Goal: Contribute content: Contribute content

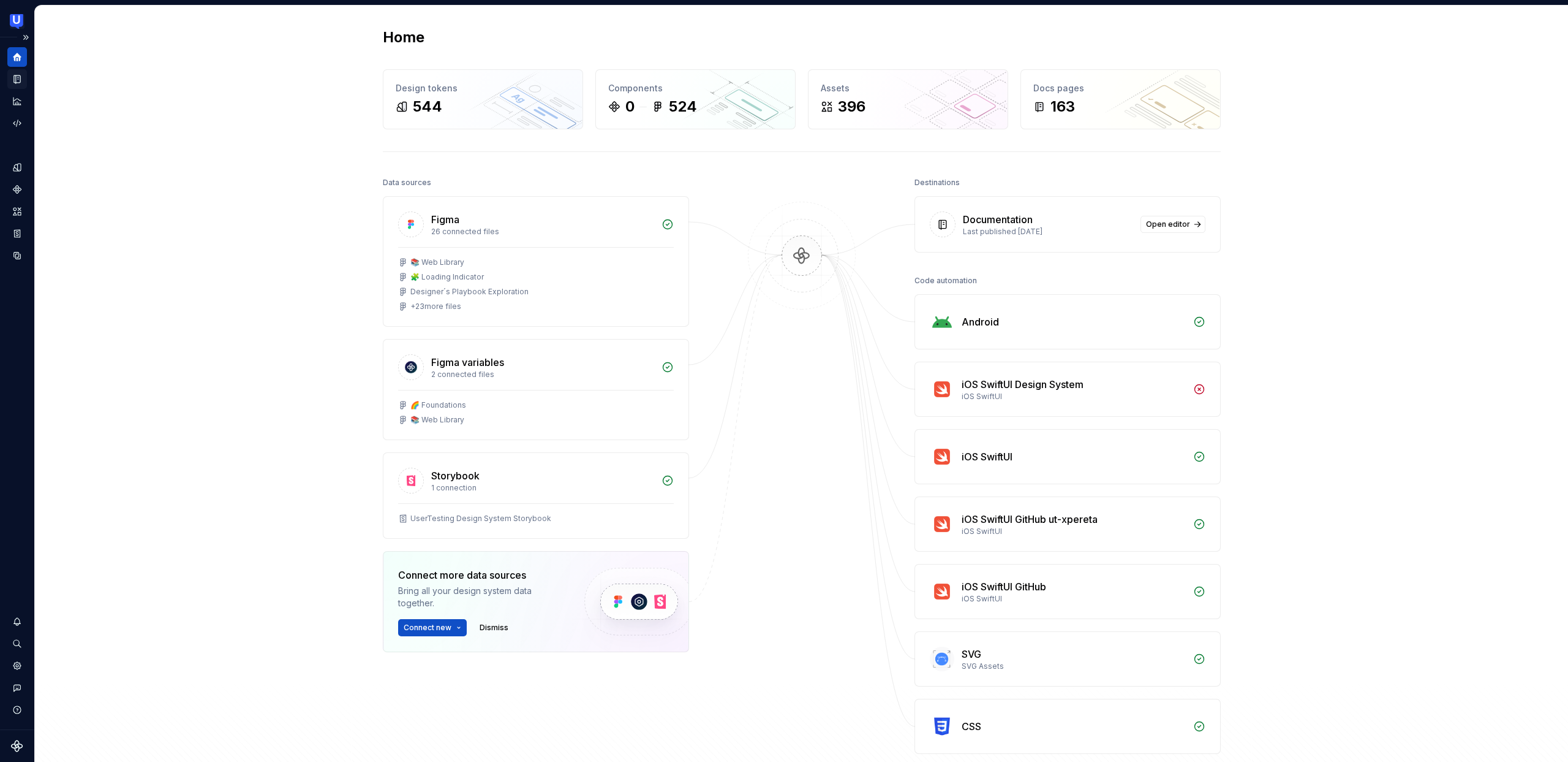
click at [18, 79] on icon "Documentation" at bounding box center [18, 79] width 5 height 6
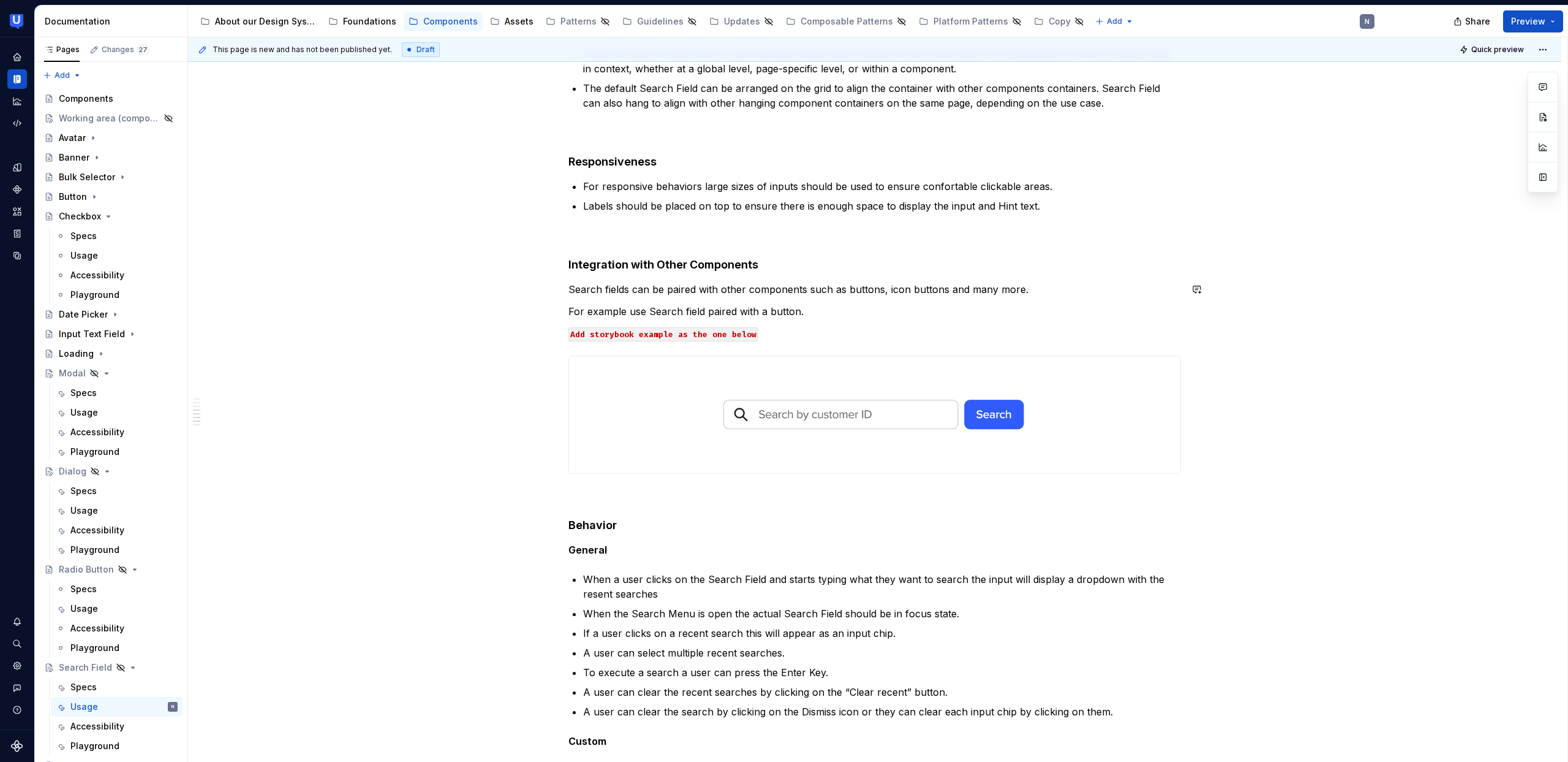
scroll to position [1894, 0]
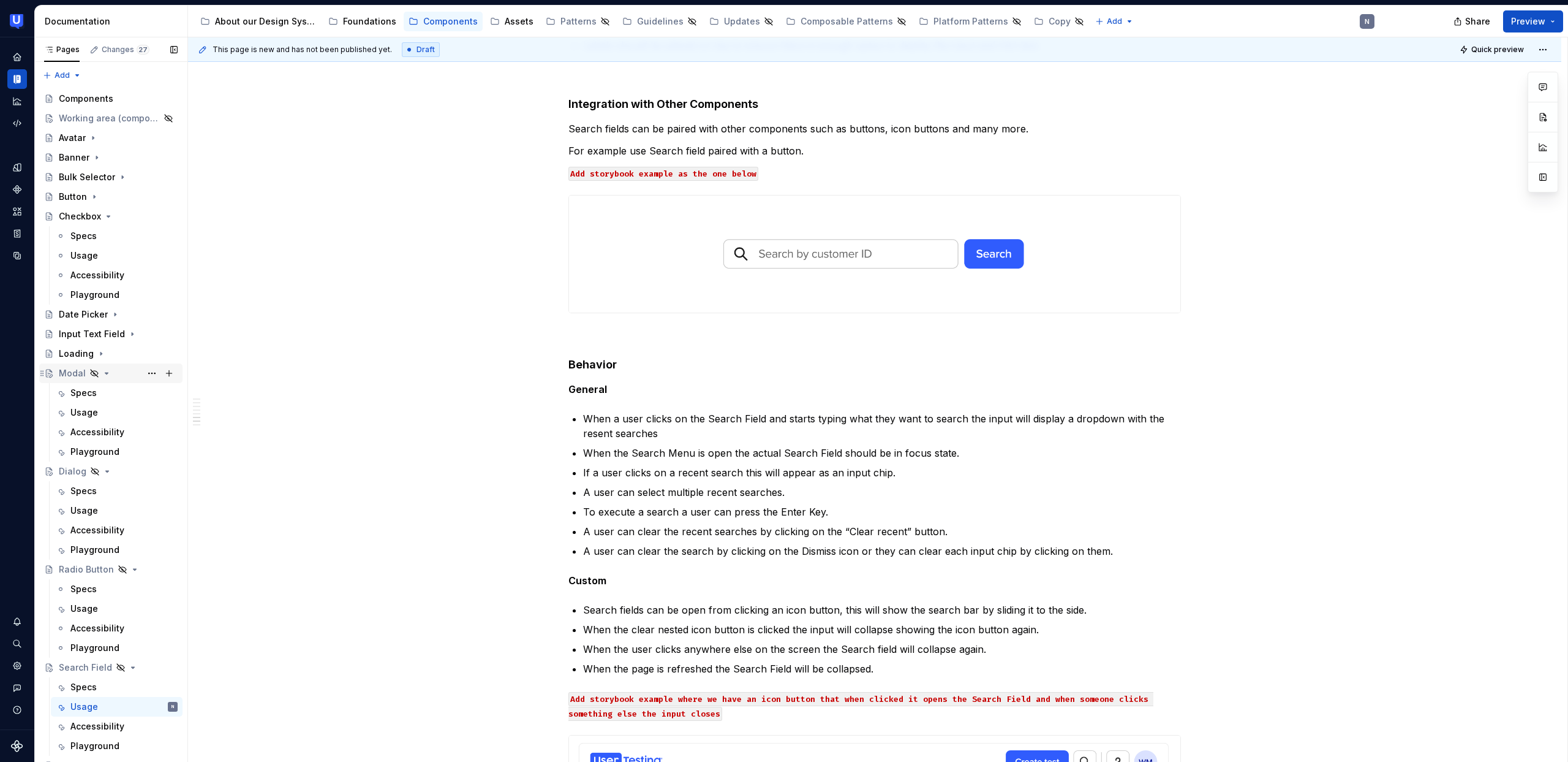
click at [65, 373] on div "Modal" at bounding box center [72, 373] width 27 height 13
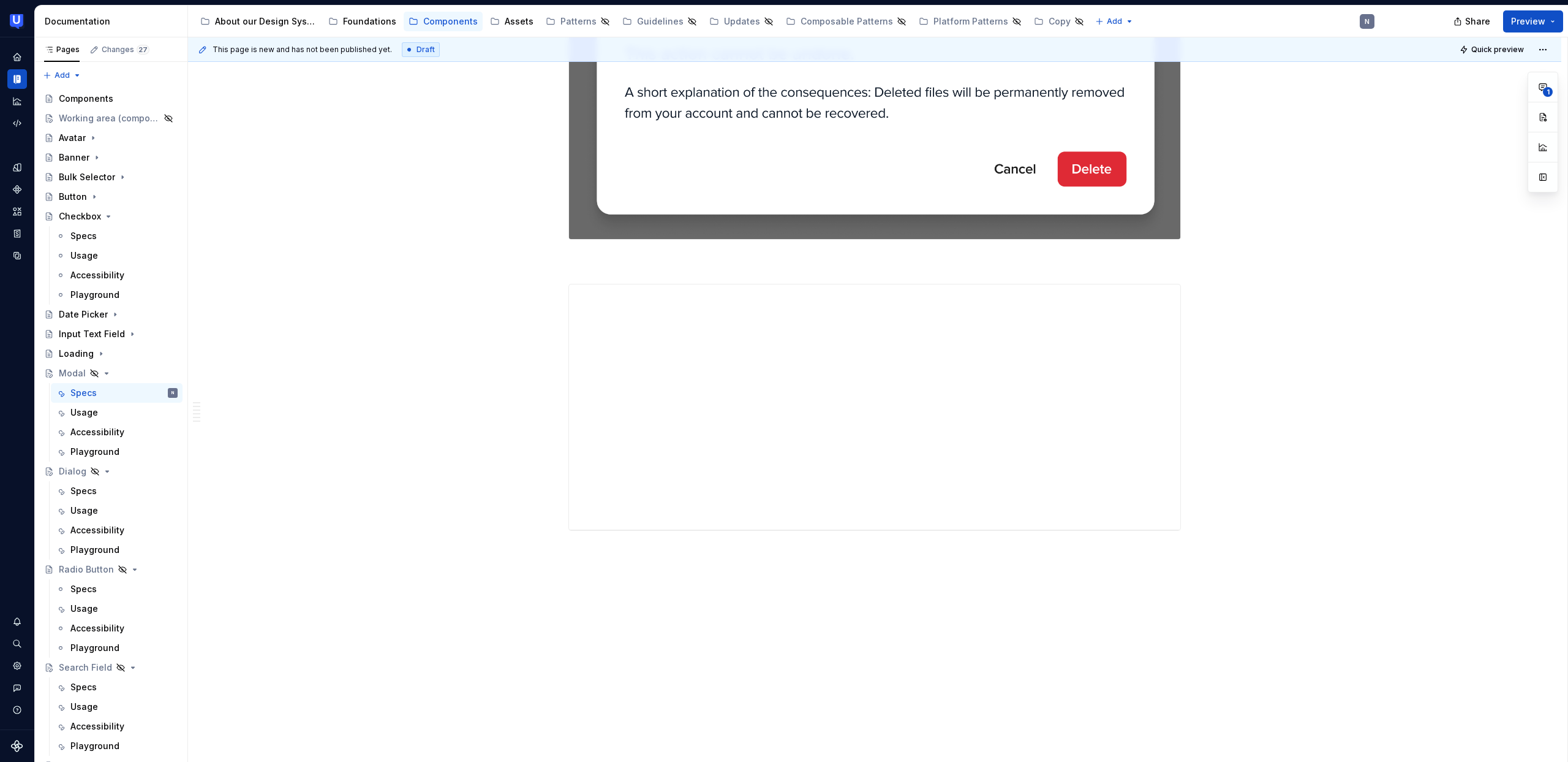
scroll to position [4756, 0]
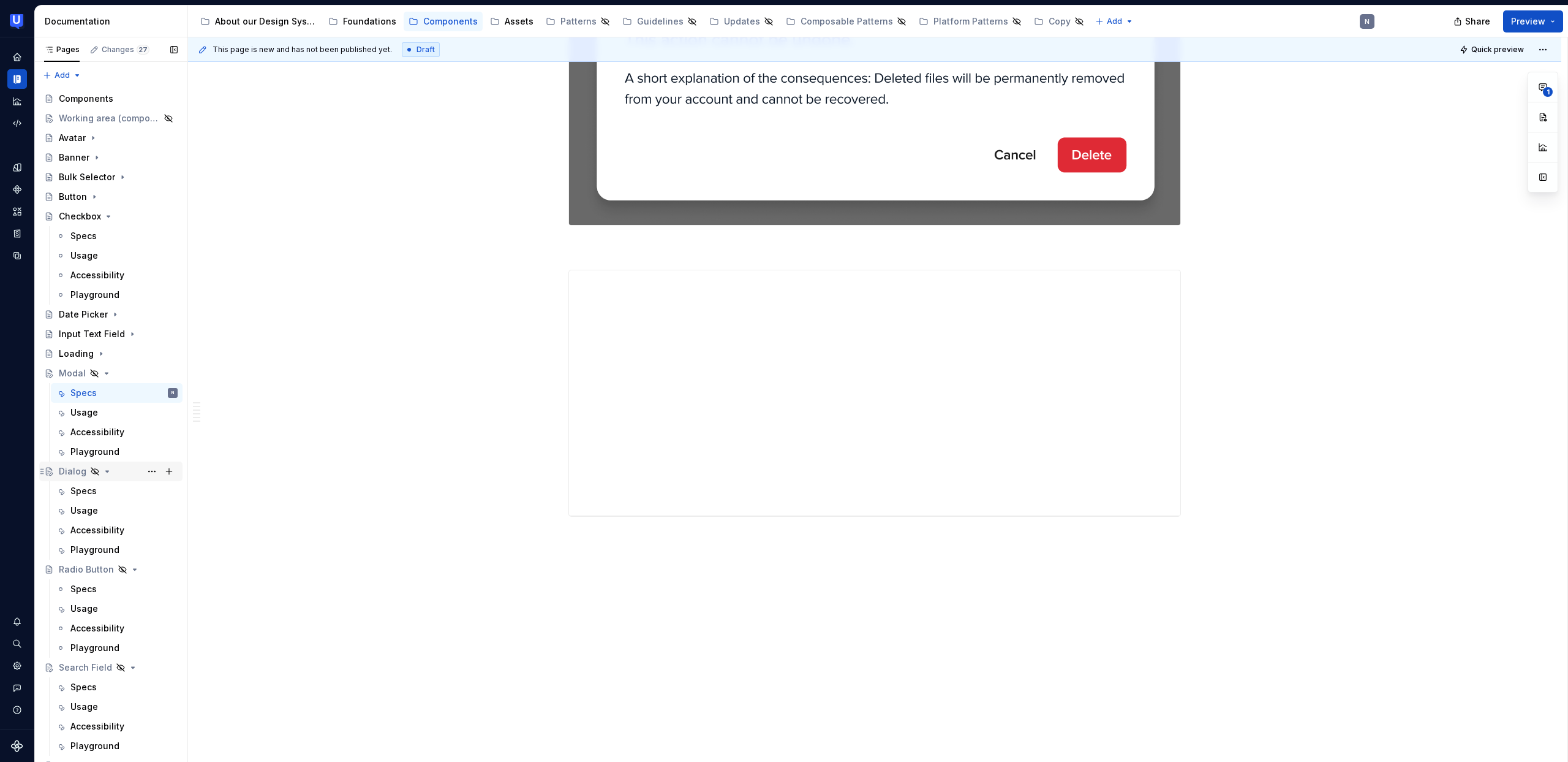
click at [65, 471] on div "Dialog" at bounding box center [72, 472] width 28 height 13
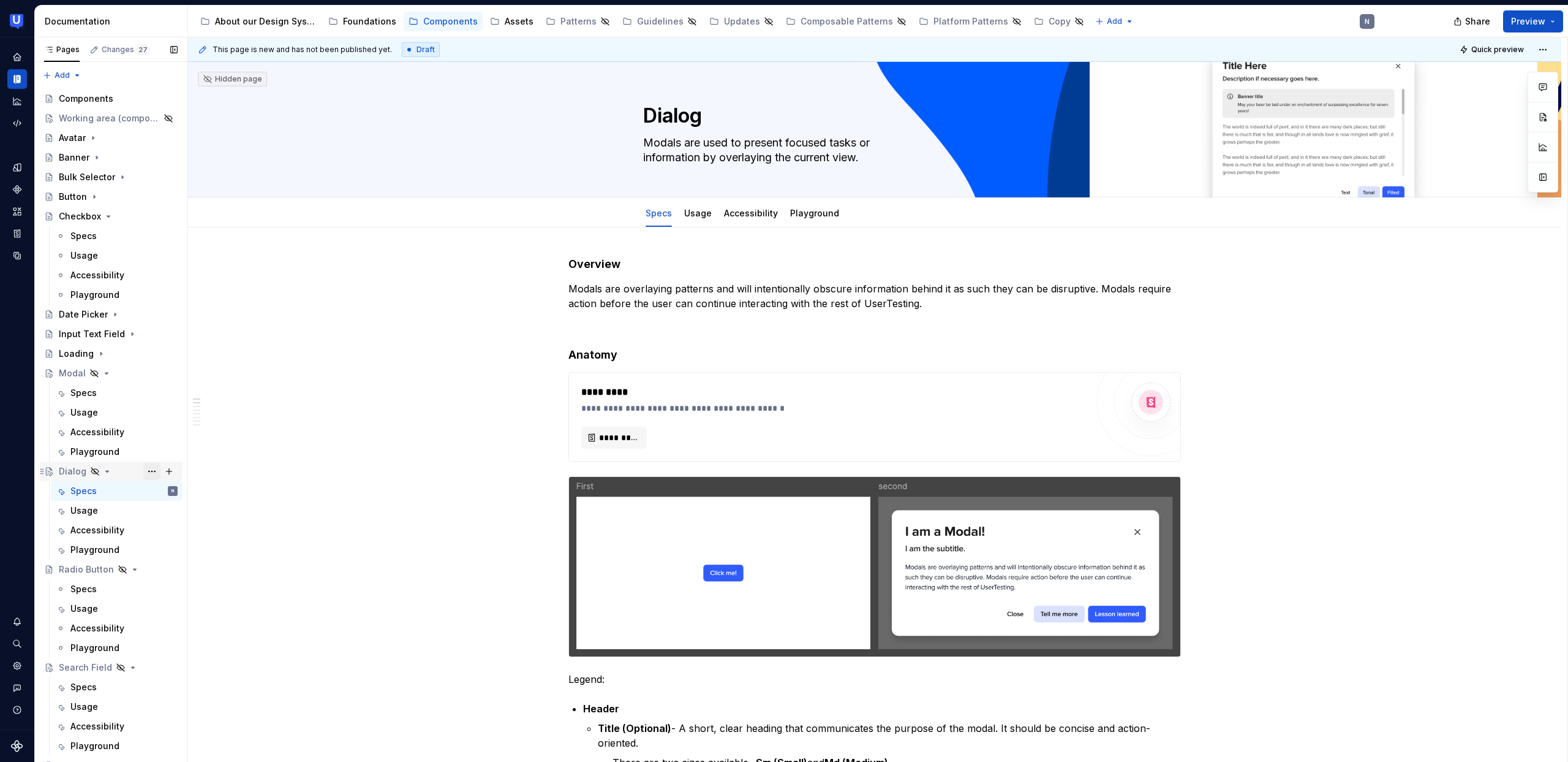
click at [144, 469] on button "Page tree" at bounding box center [152, 471] width 17 height 17
click at [197, 519] on div "Duplicate page" at bounding box center [212, 513] width 145 height 20
click at [690, 127] on textarea "Dialog" at bounding box center [872, 116] width 463 height 30
type textarea "*"
type textarea "P"
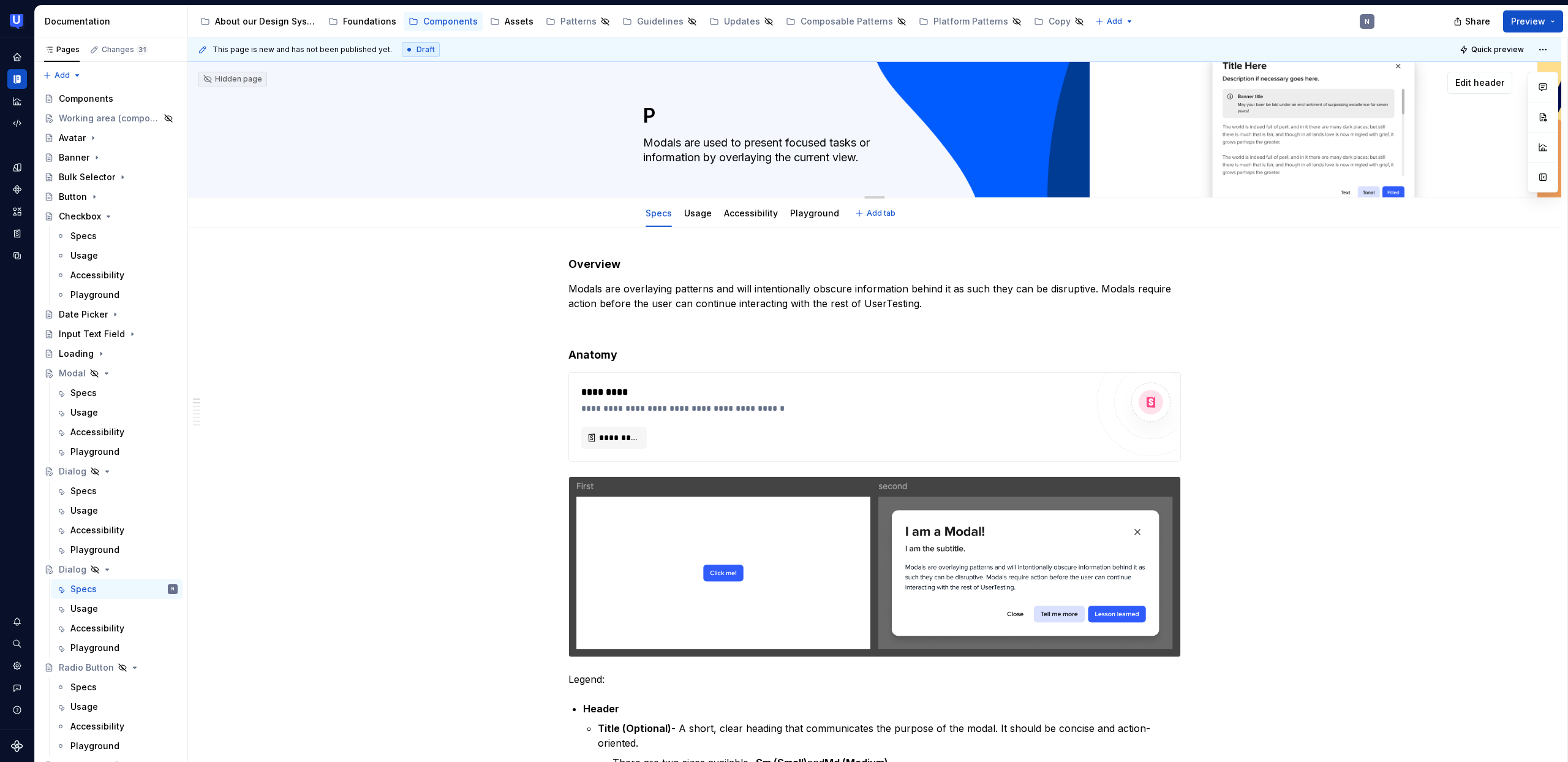
type textarea "*"
type textarea "Po"
type textarea "*"
type textarea "Pop"
type textarea "*"
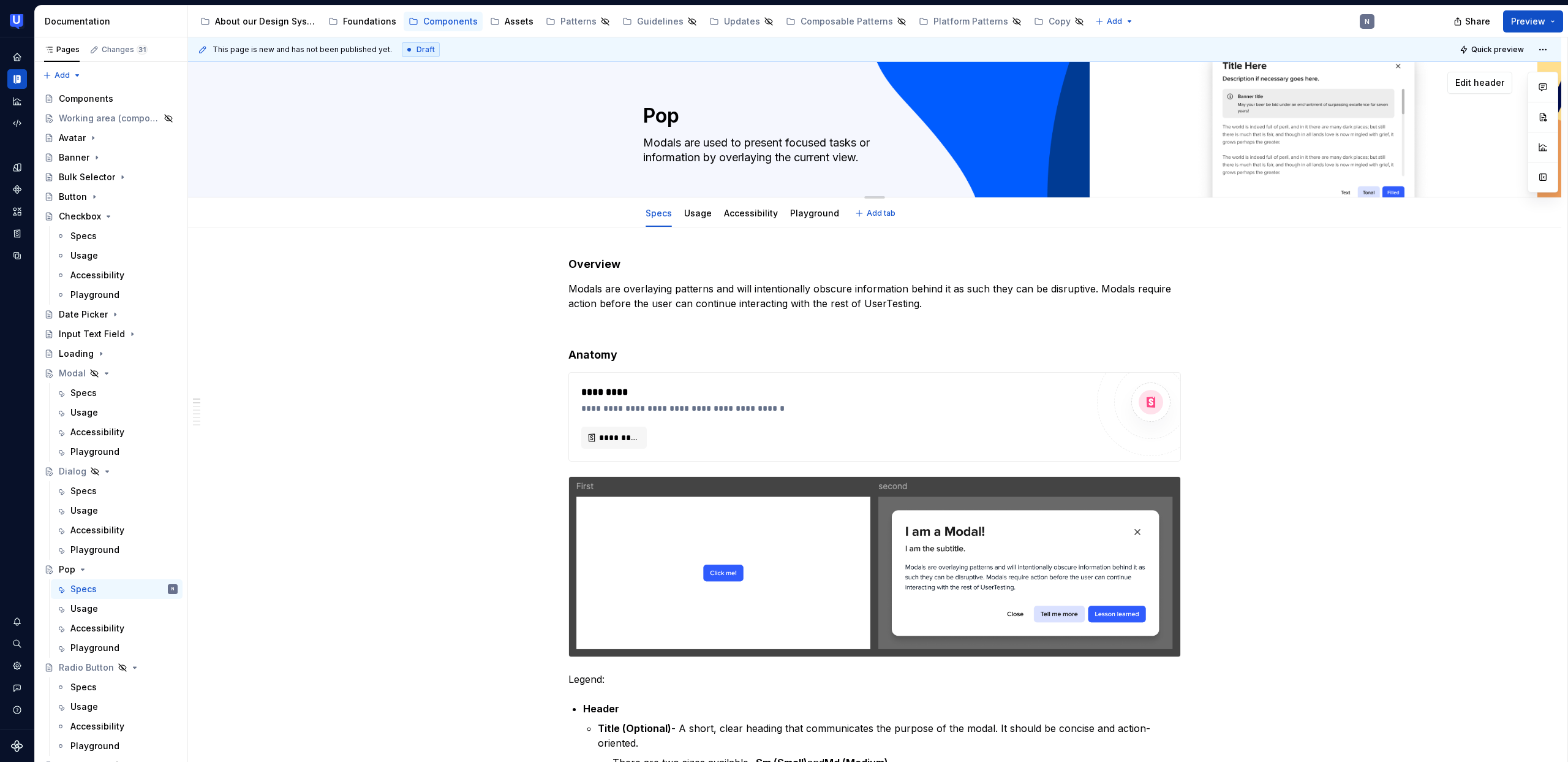
type textarea "Pop"
type textarea "*"
type textarea "Popo"
type textarea "*"
type textarea "Popov"
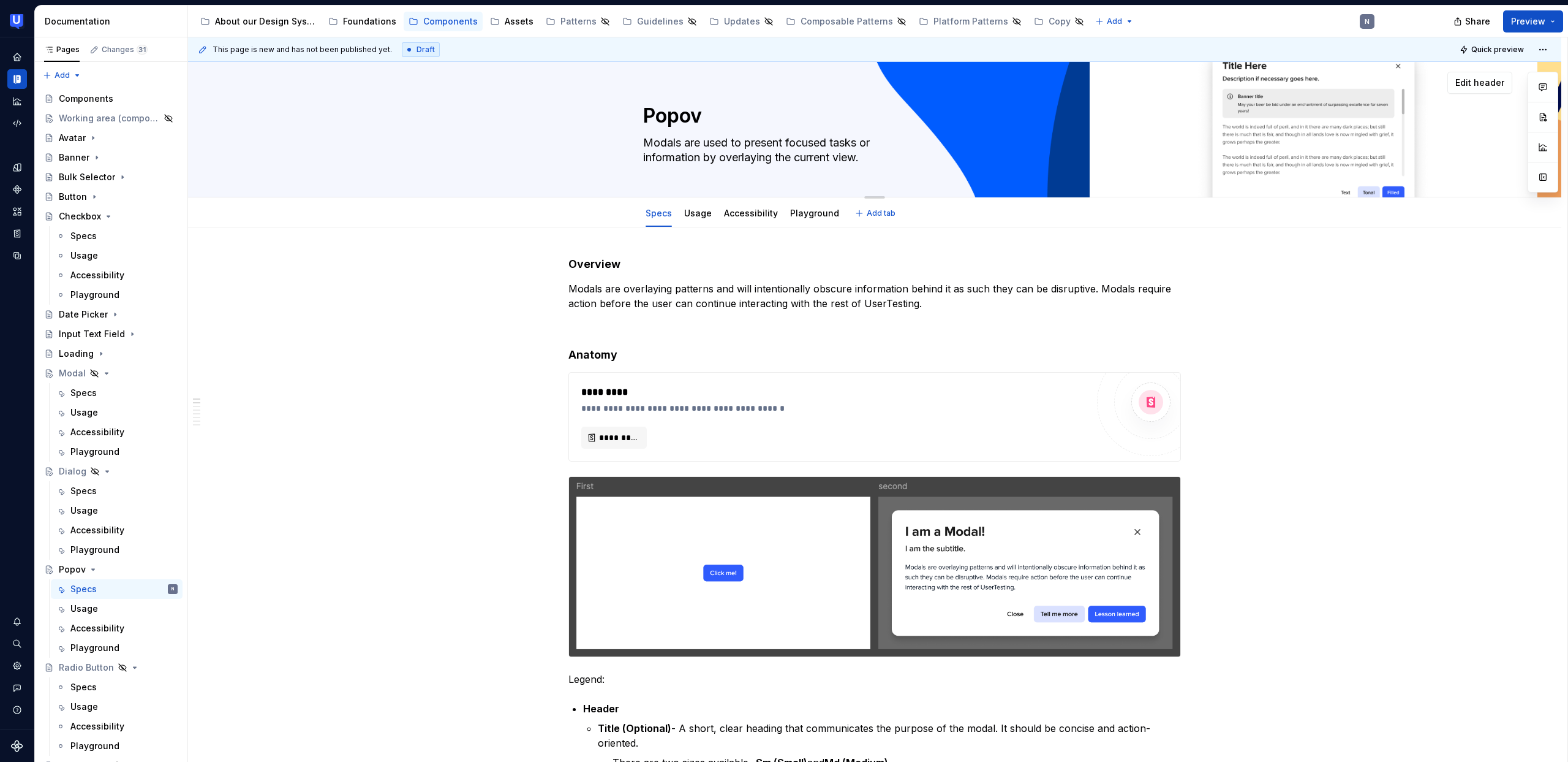
type textarea "*"
type textarea "[PERSON_NAME]"
type textarea "*"
type textarea "Popover"
type textarea "*"
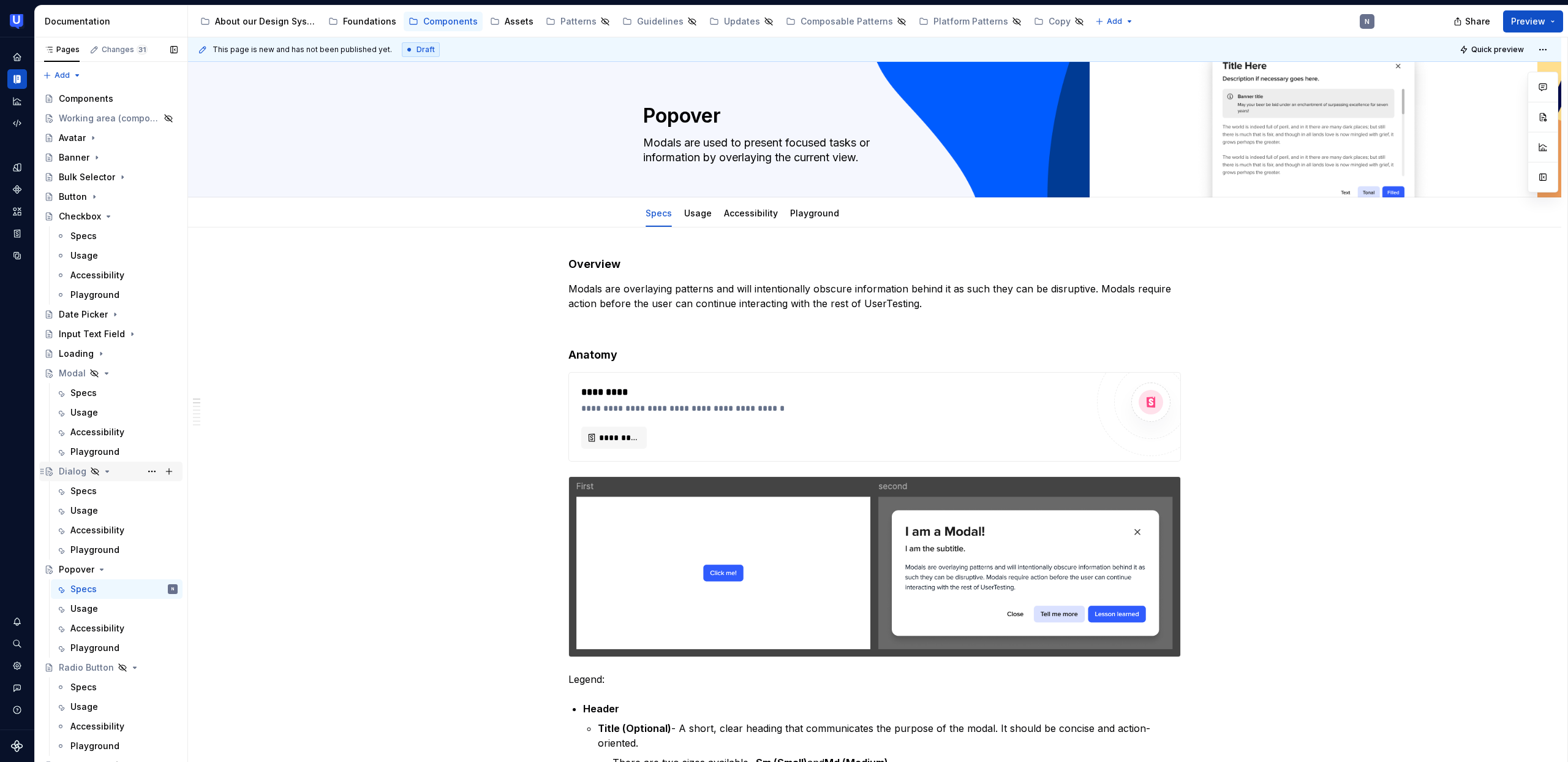
type textarea "Popover"
click at [72, 472] on div "Dialog" at bounding box center [72, 472] width 28 height 13
click at [1466, 85] on span "Edit header" at bounding box center [1480, 83] width 49 height 13
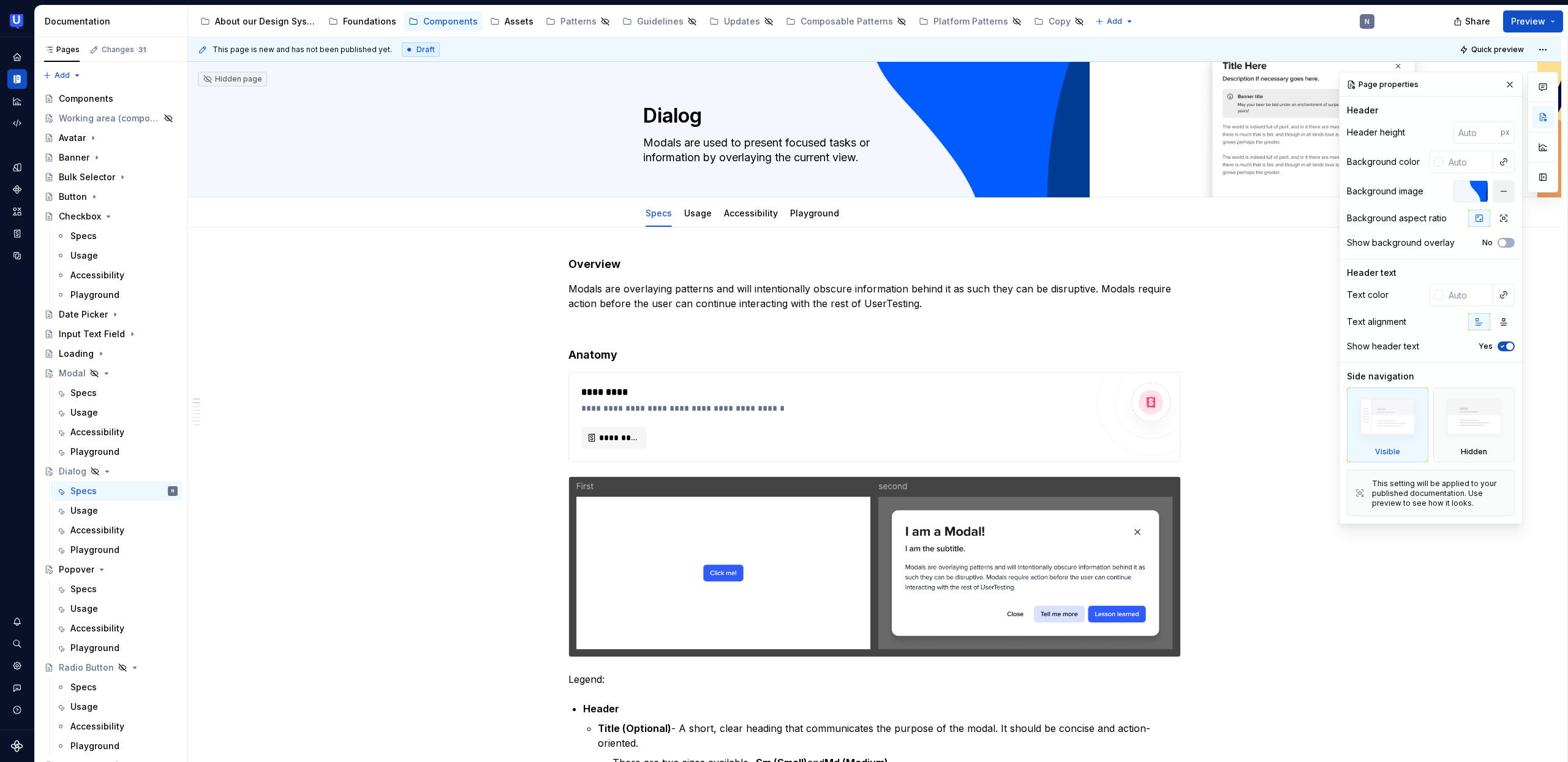
click at [1497, 196] on button "button" at bounding box center [1504, 191] width 22 height 22
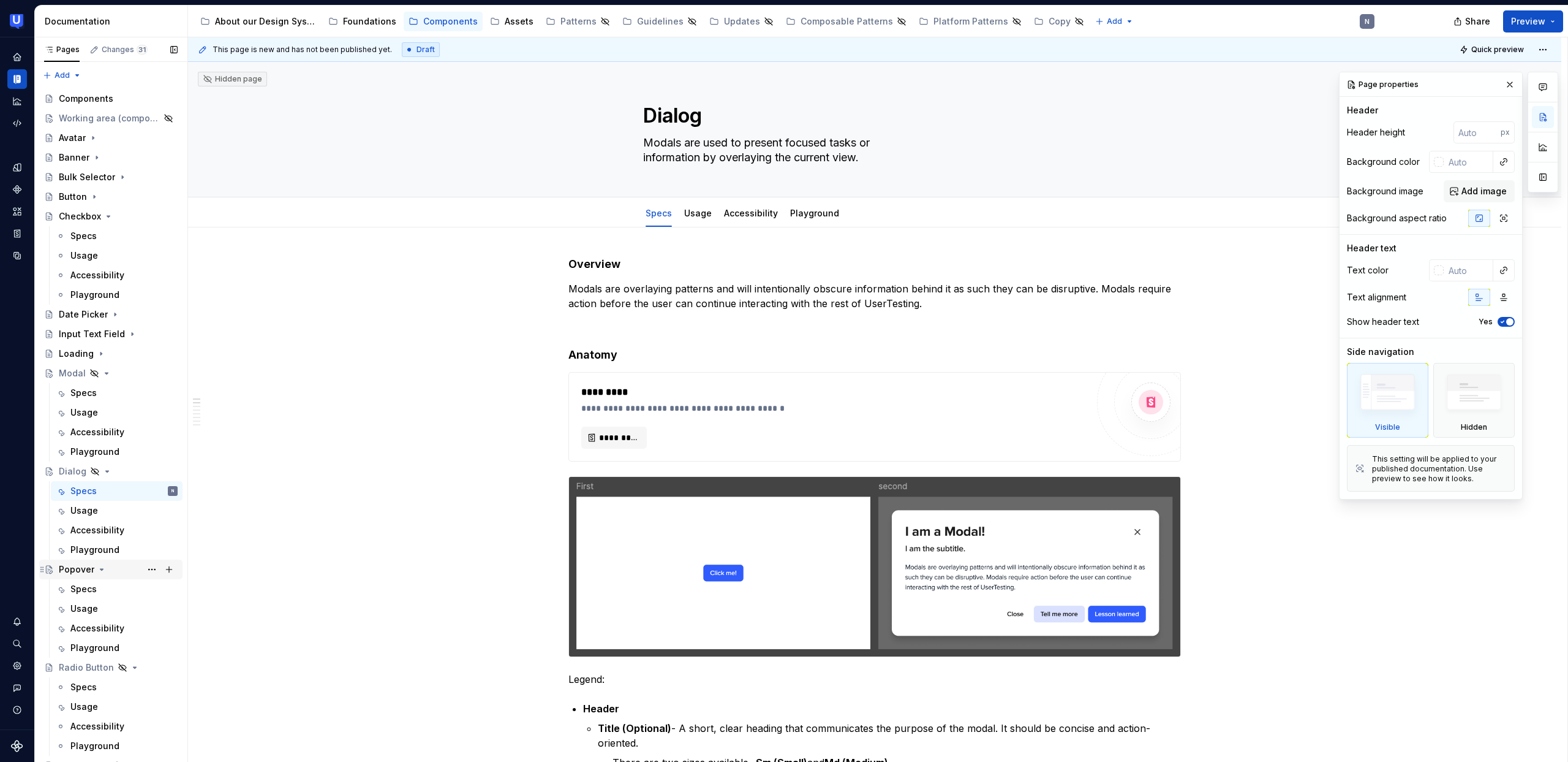
click at [73, 573] on div "Popover" at bounding box center [76, 569] width 35 height 13
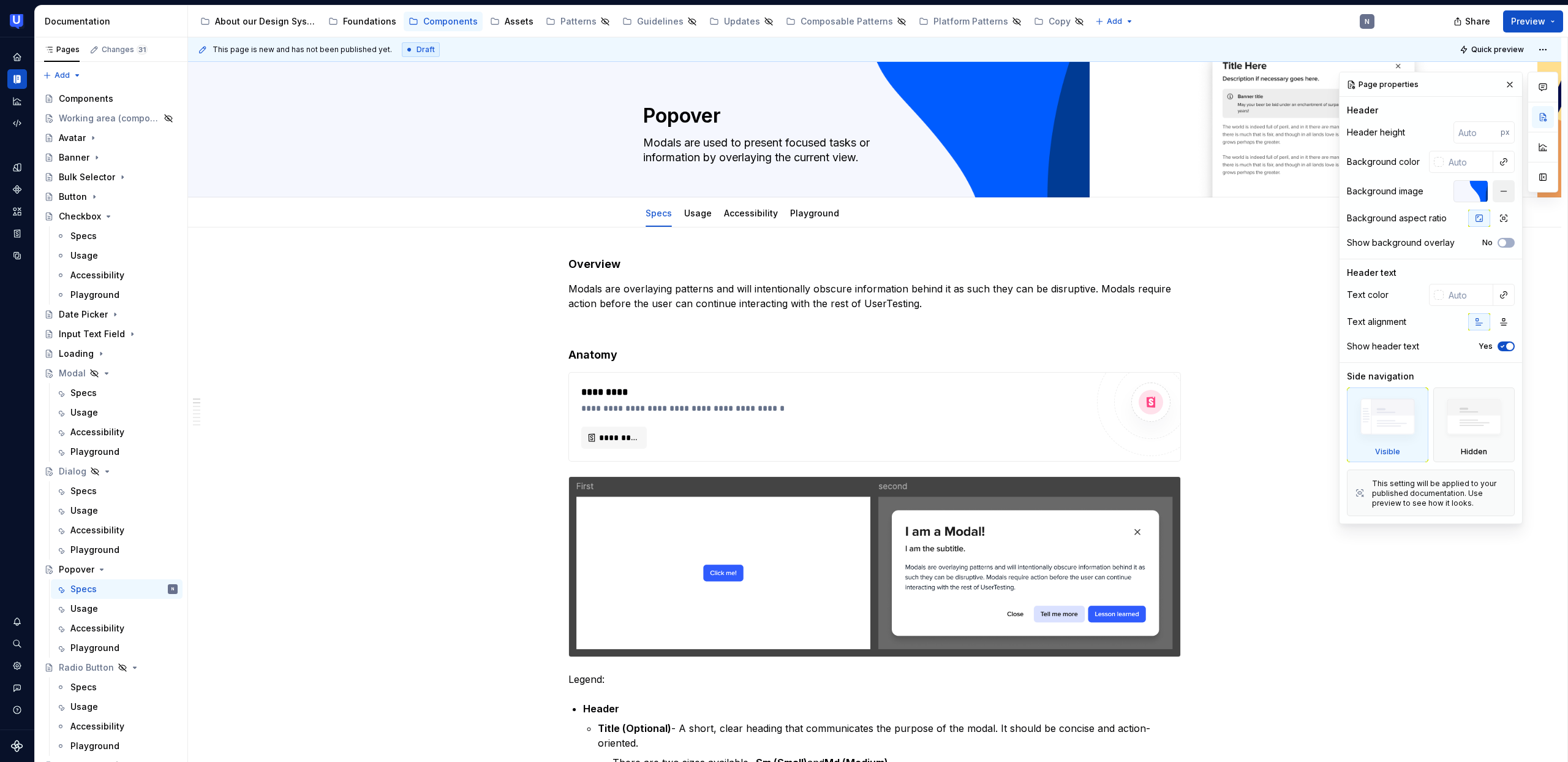
click at [1498, 196] on button "button" at bounding box center [1504, 191] width 22 height 22
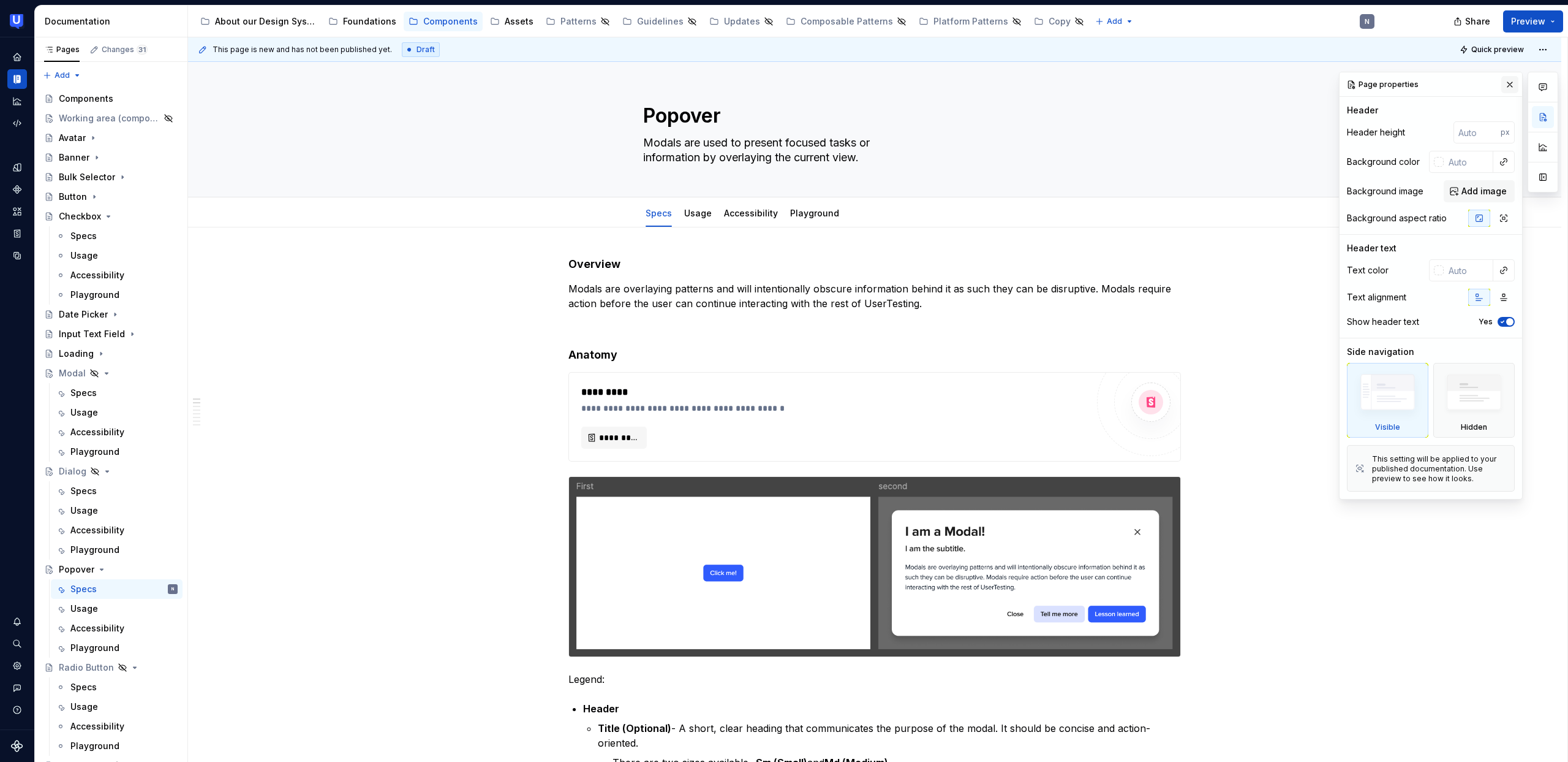
click at [1509, 82] on button "button" at bounding box center [1509, 84] width 17 height 17
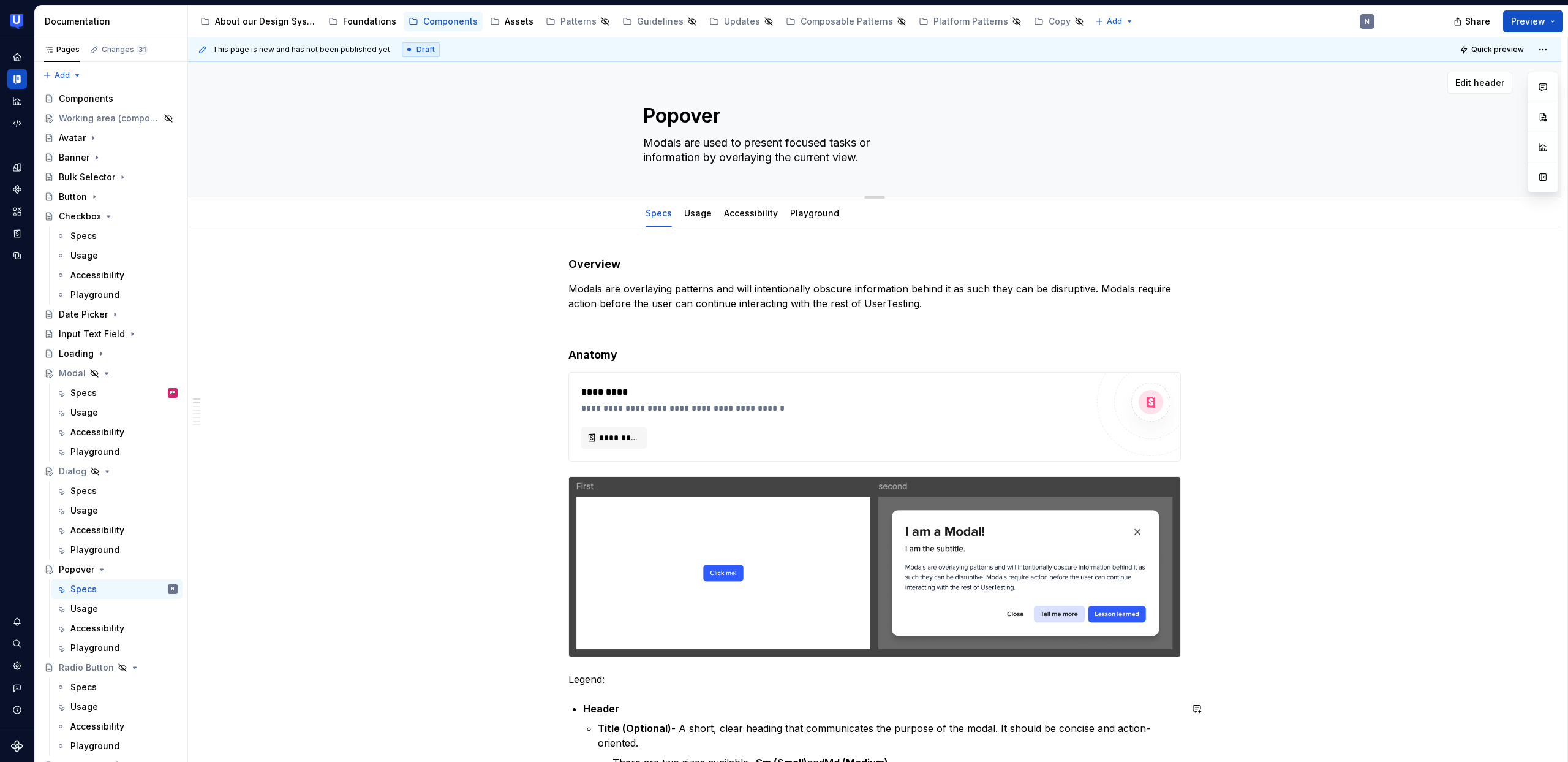
click at [763, 163] on textarea "Modals are used to present focused tasks or information by overlaying the curre…" at bounding box center [872, 150] width 463 height 34
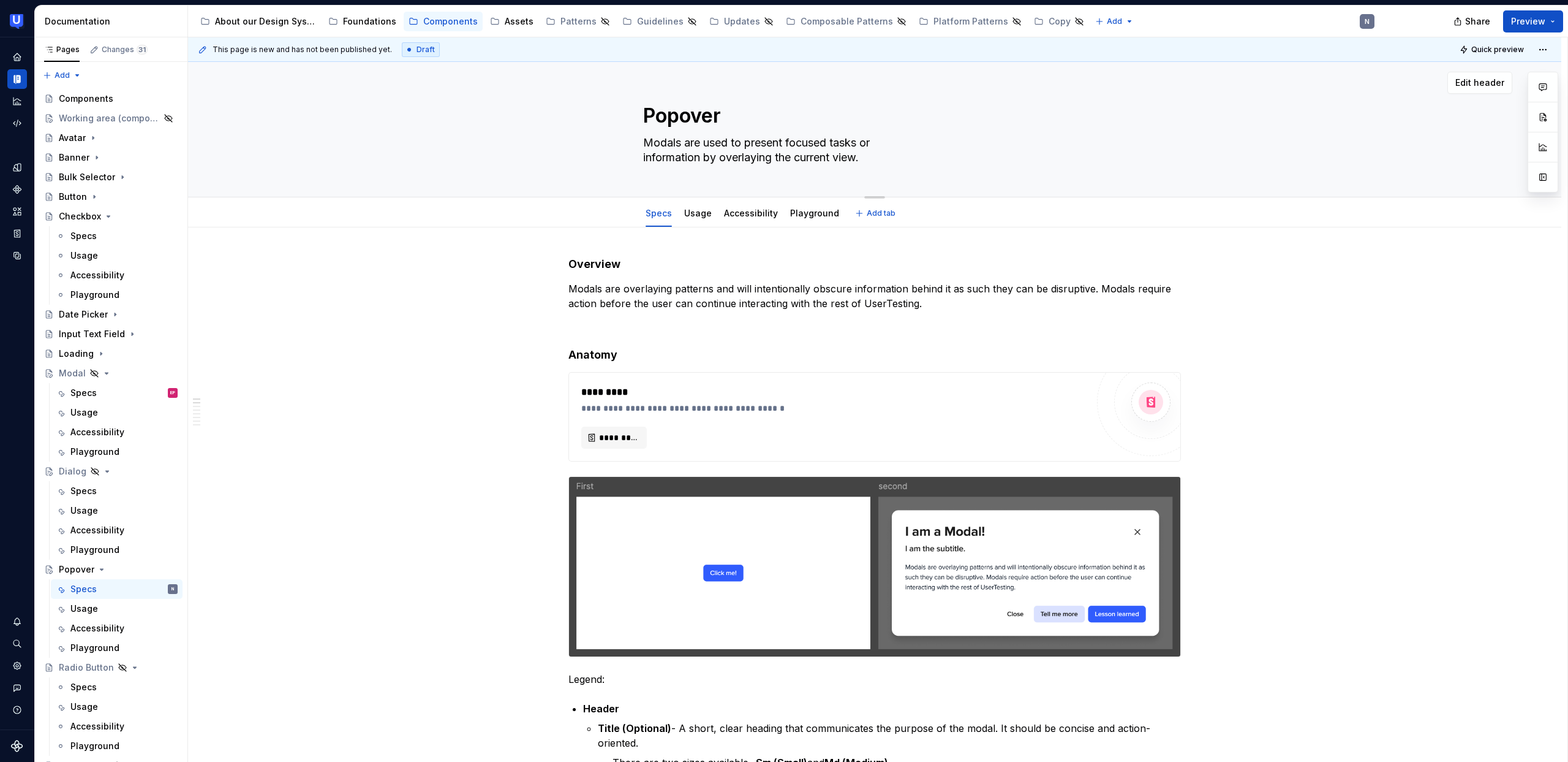
click at [647, 146] on textarea "Modals are used to present focused tasks or information by overlaying the curre…" at bounding box center [872, 150] width 463 height 34
drag, startPoint x: 648, startPoint y: 144, endPoint x: 872, endPoint y: 189, distance: 228.5
click at [872, 189] on div "Popover Modals are used to present focused tasks or information by overlaying t…" at bounding box center [875, 128] width 463 height 135
paste textarea "Popovers are components that overlay on top of the interface. Popovers can cont…"
type textarea "*"
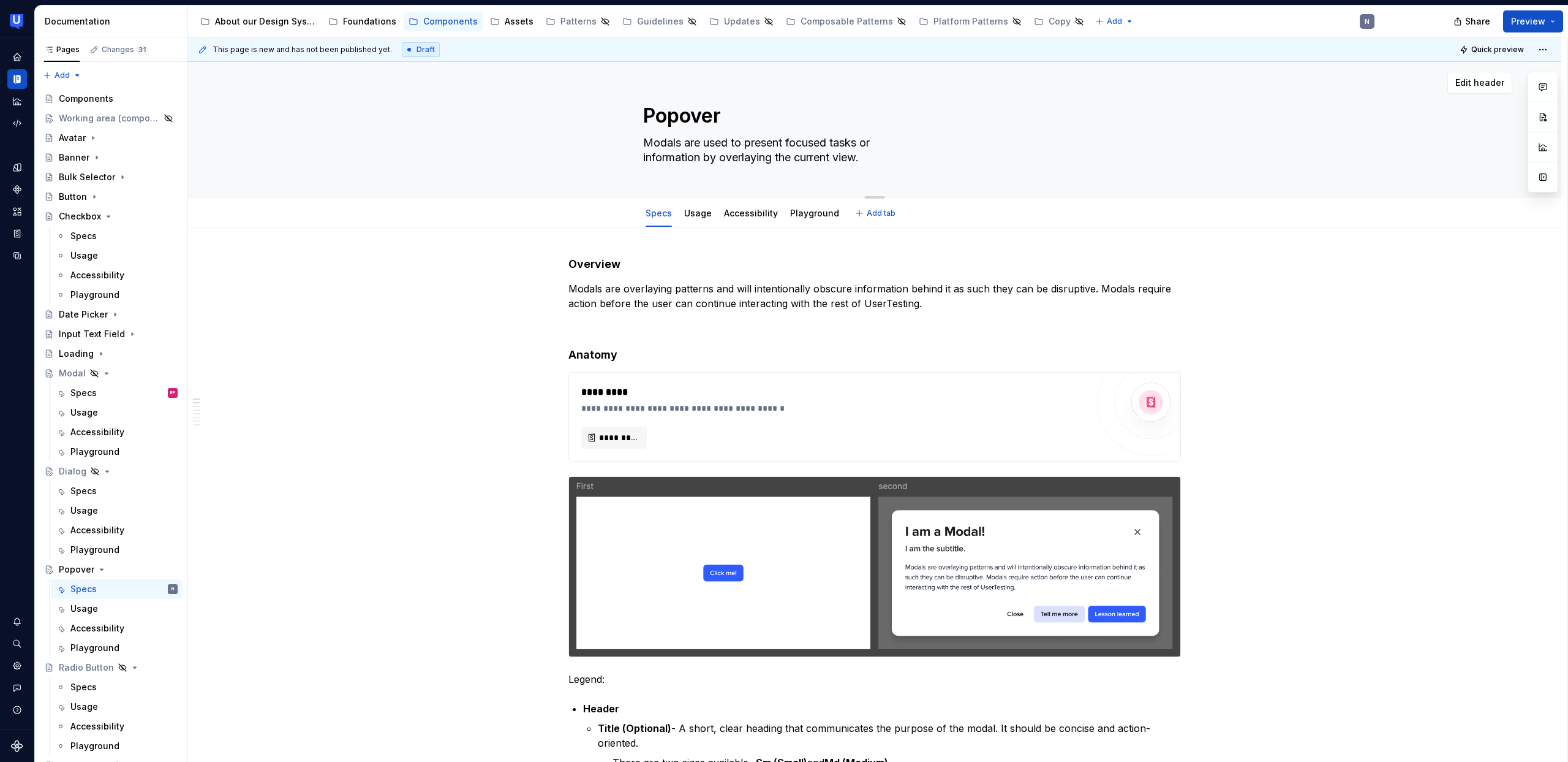
type textarea "Popovers are components that overlay on top of the interface. Popovers can cont…"
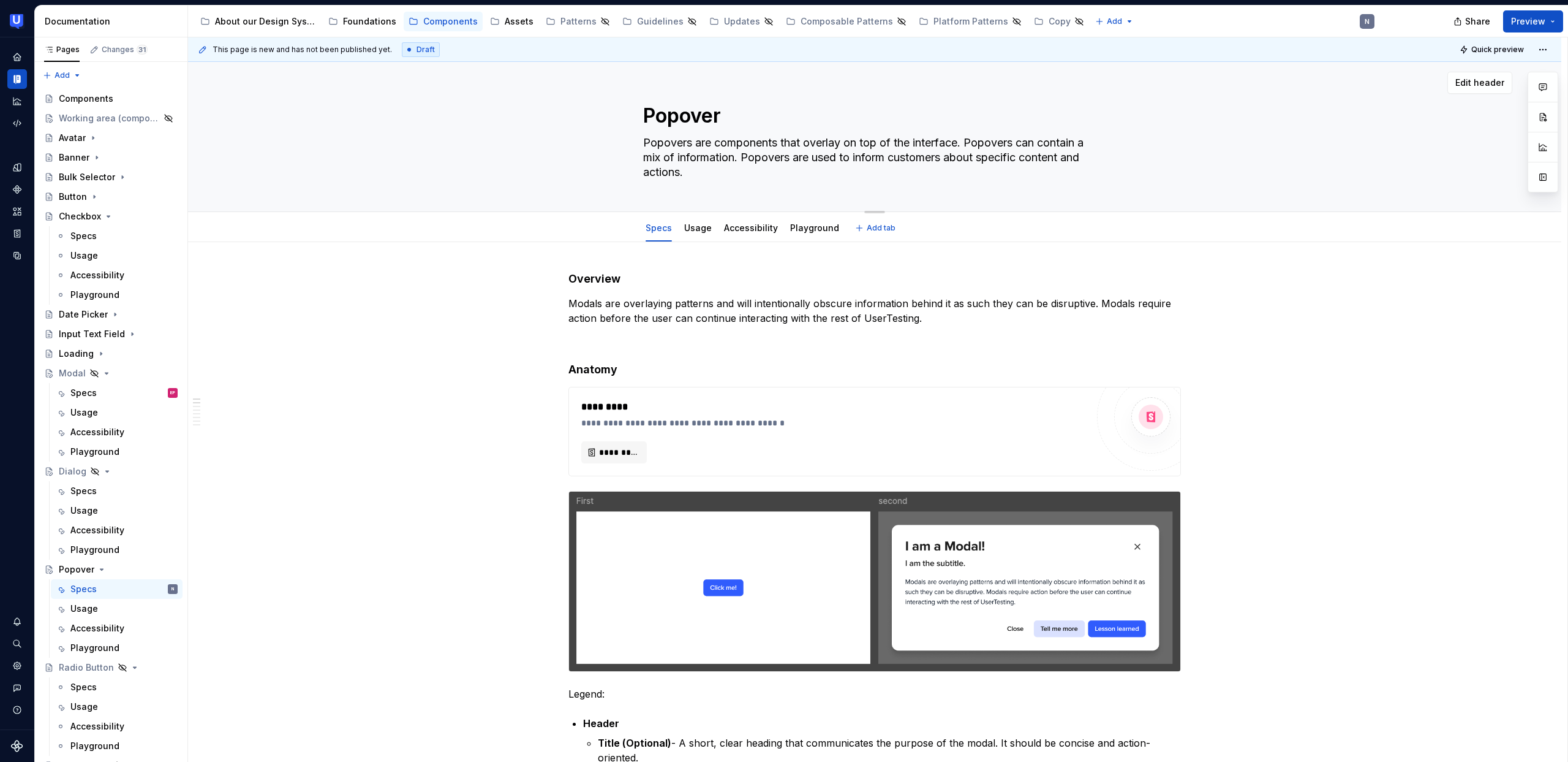
drag, startPoint x: 744, startPoint y: 153, endPoint x: 752, endPoint y: 171, distance: 19.7
click at [751, 171] on textarea "Popovers are components that overlay on top of the interface. Popovers can cont…" at bounding box center [872, 157] width 463 height 49
type textarea "*"
type textarea "Popovers are components that overlay on top of the interface. Popovers can cont…"
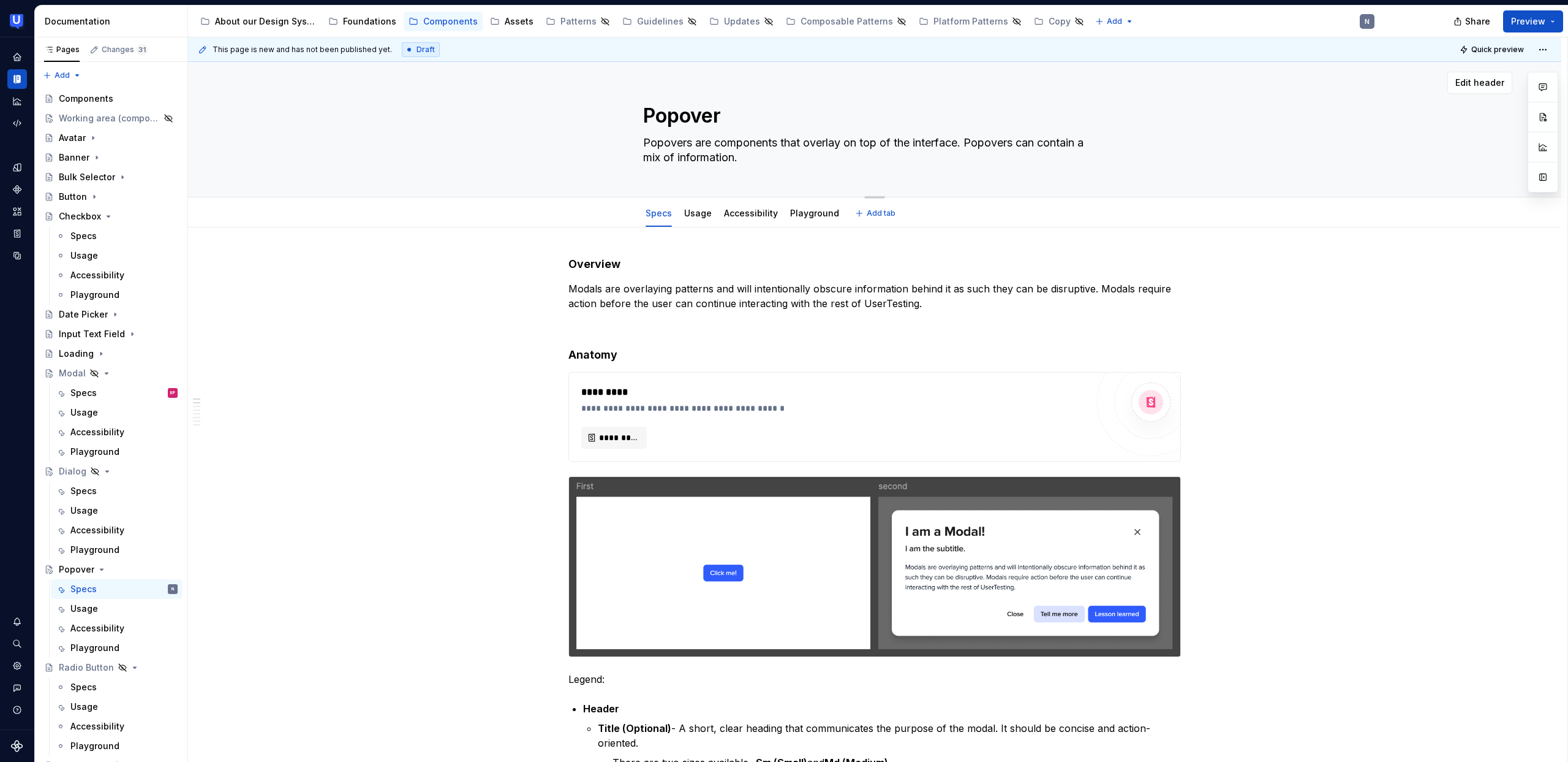
type textarea "*"
type textarea "Popovers are components that overlay on top of the interface. Popovers can cont…"
type textarea "*"
type textarea "Popovers are components that overlay on top of the interface. Popovers can cont…"
click at [86, 486] on div "Specs" at bounding box center [83, 491] width 26 height 13
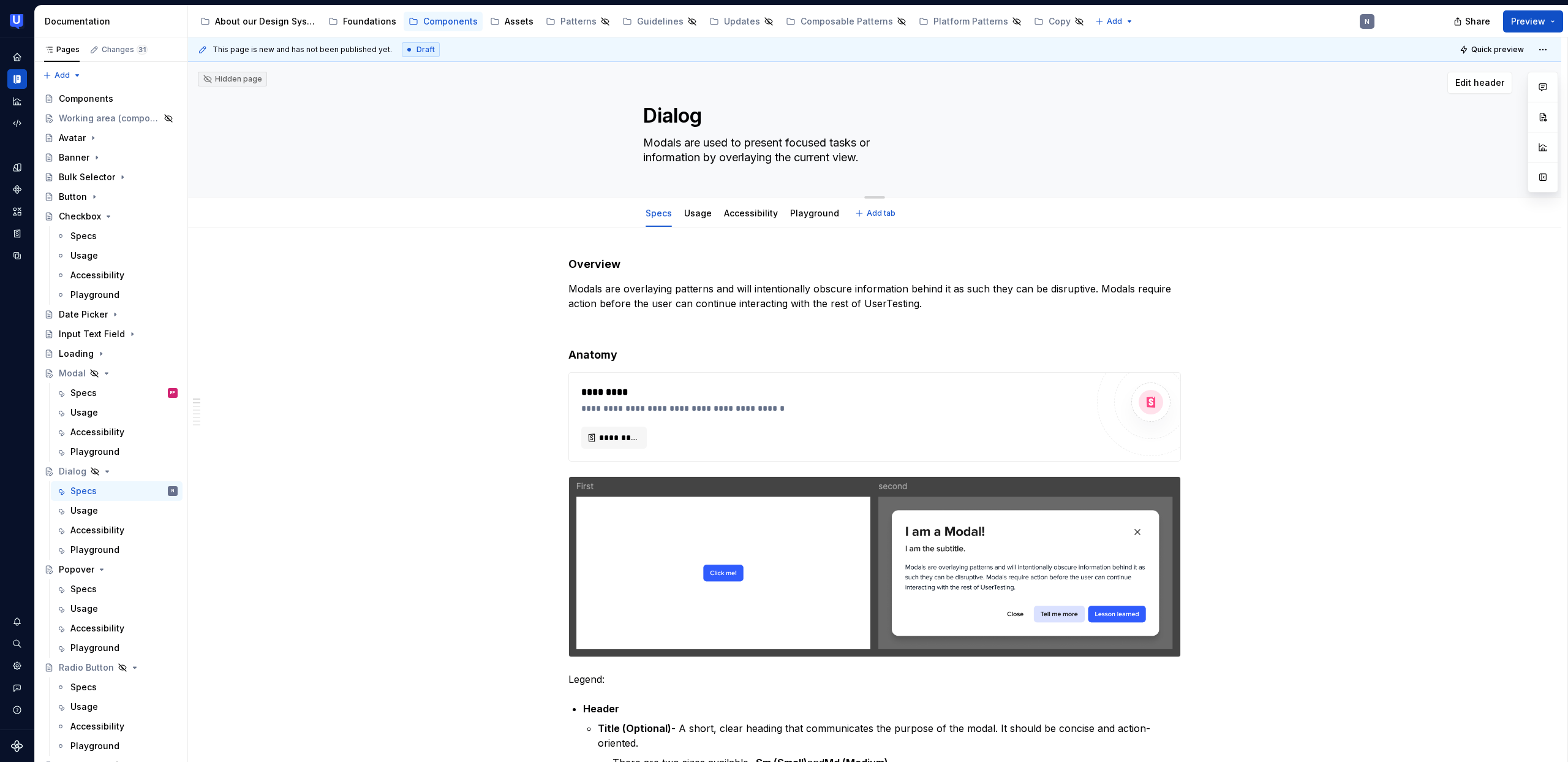
click at [691, 109] on textarea "Dialog" at bounding box center [872, 116] width 463 height 30
click at [727, 119] on textarea "Dialog" at bounding box center [872, 116] width 463 height 30
type textarea "*"
type textarea "Dialog"
type textarea "*"
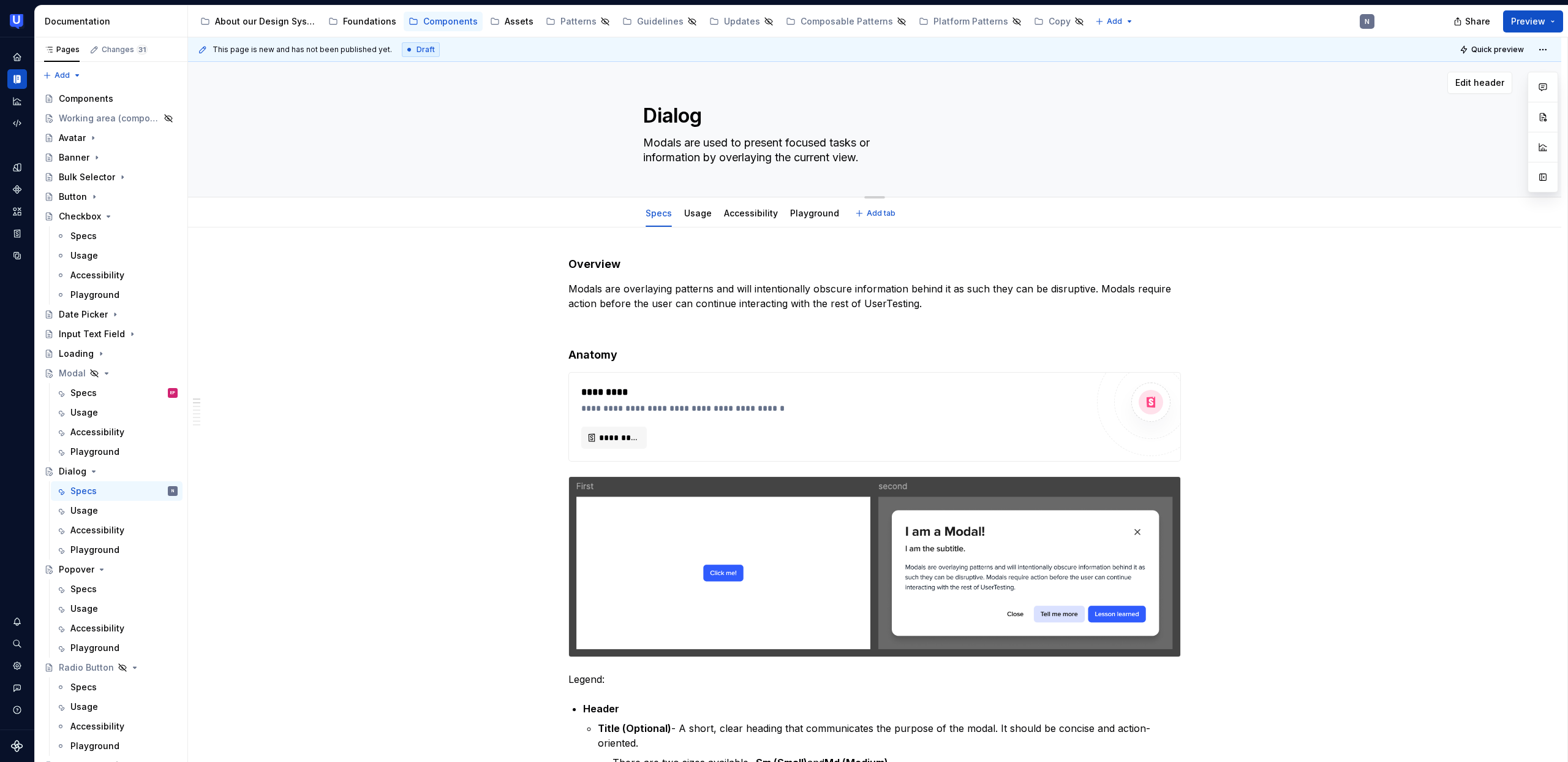
type textarea "Dialog"
type textarea "*"
type textarea "Dialog {"
type textarea "*"
type textarea "Dialog"
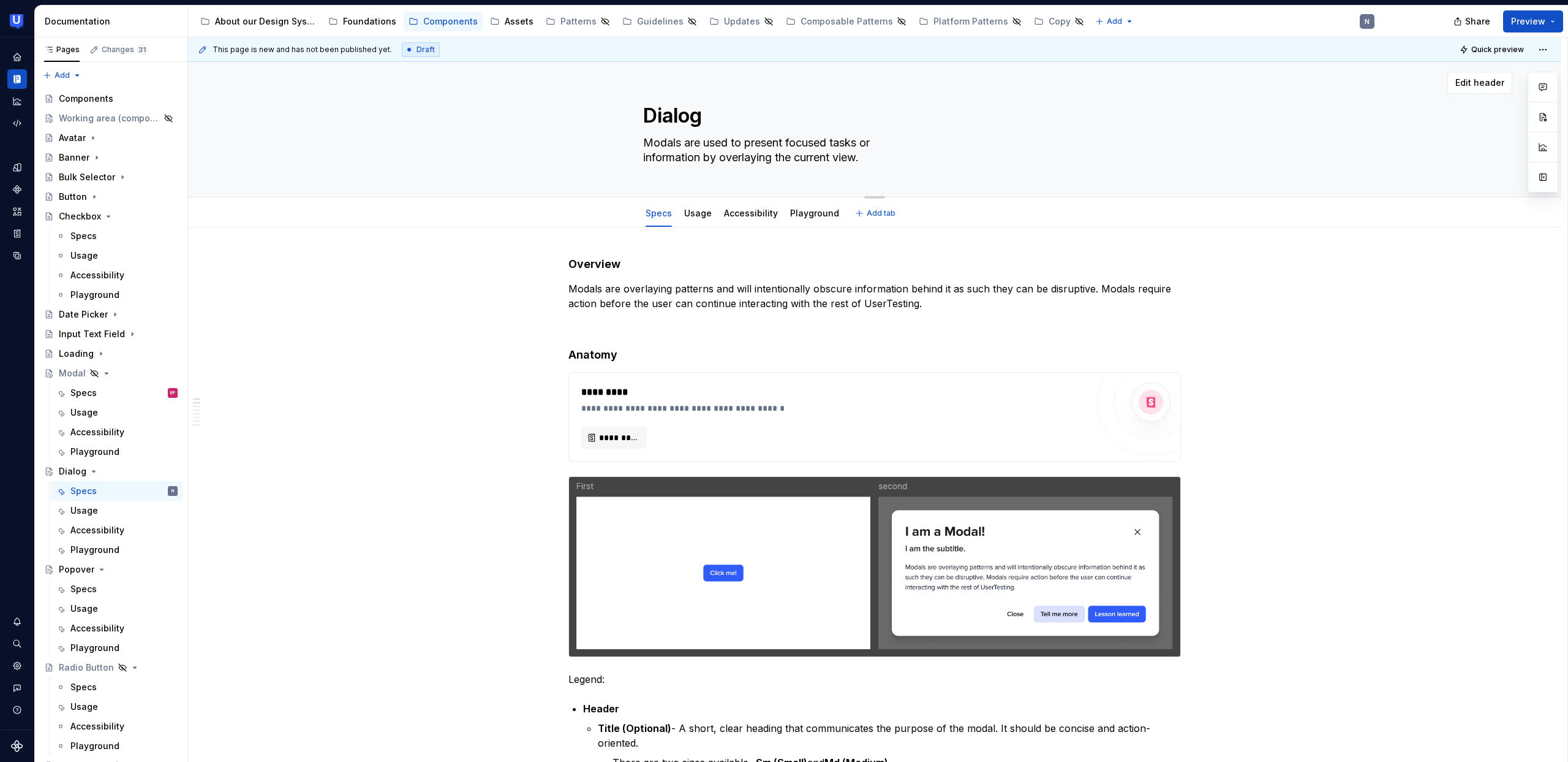
type textarea "*"
type textarea "Dialog ["
type textarea "*"
type textarea "Dialog []"
type textarea "*"
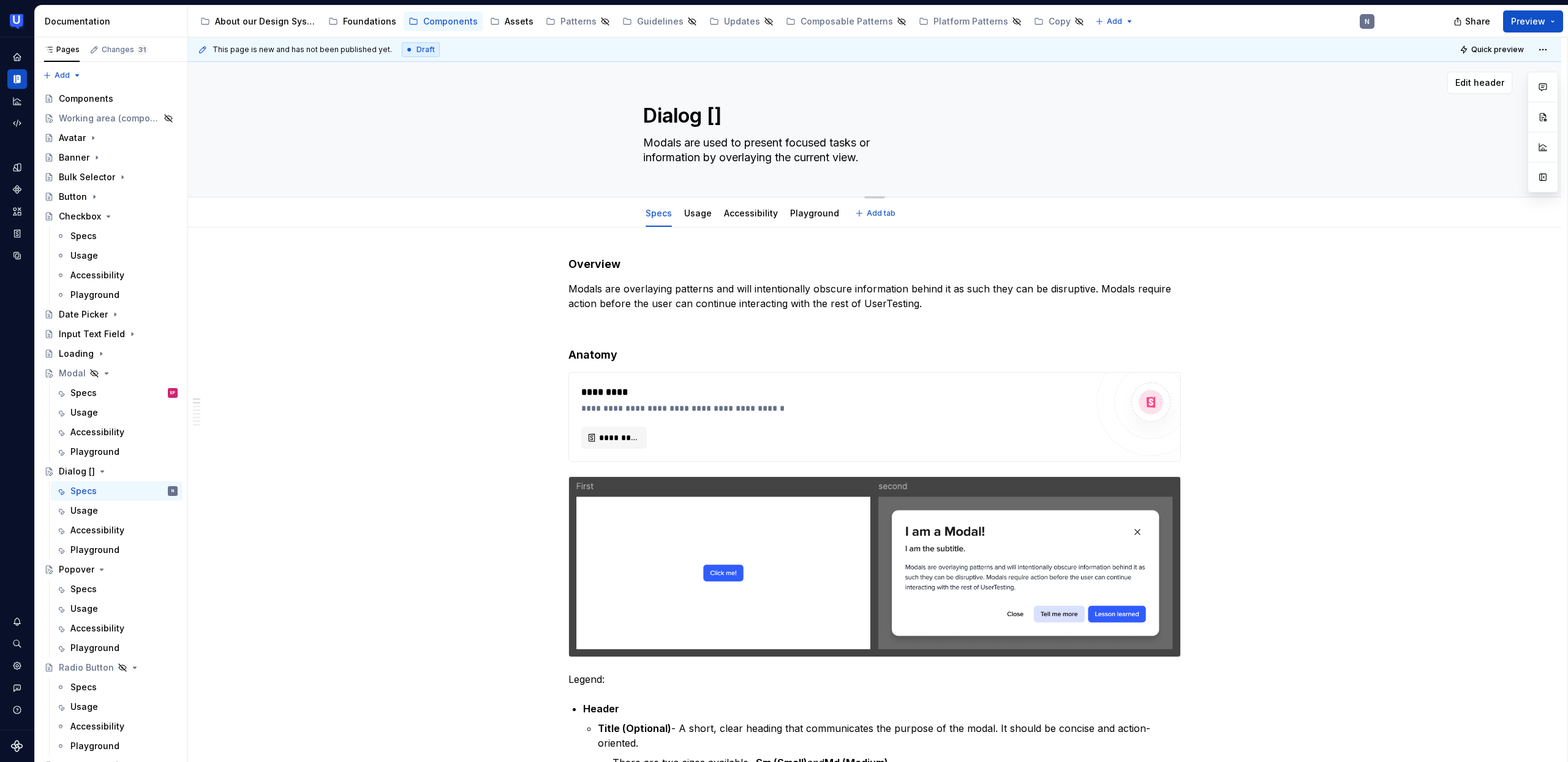
type textarea "Dialog [W]"
type textarea "*"
type textarea "Dialog [[GEOGRAPHIC_DATA]]"
type textarea "*"
type textarea "Dialog [WIP]"
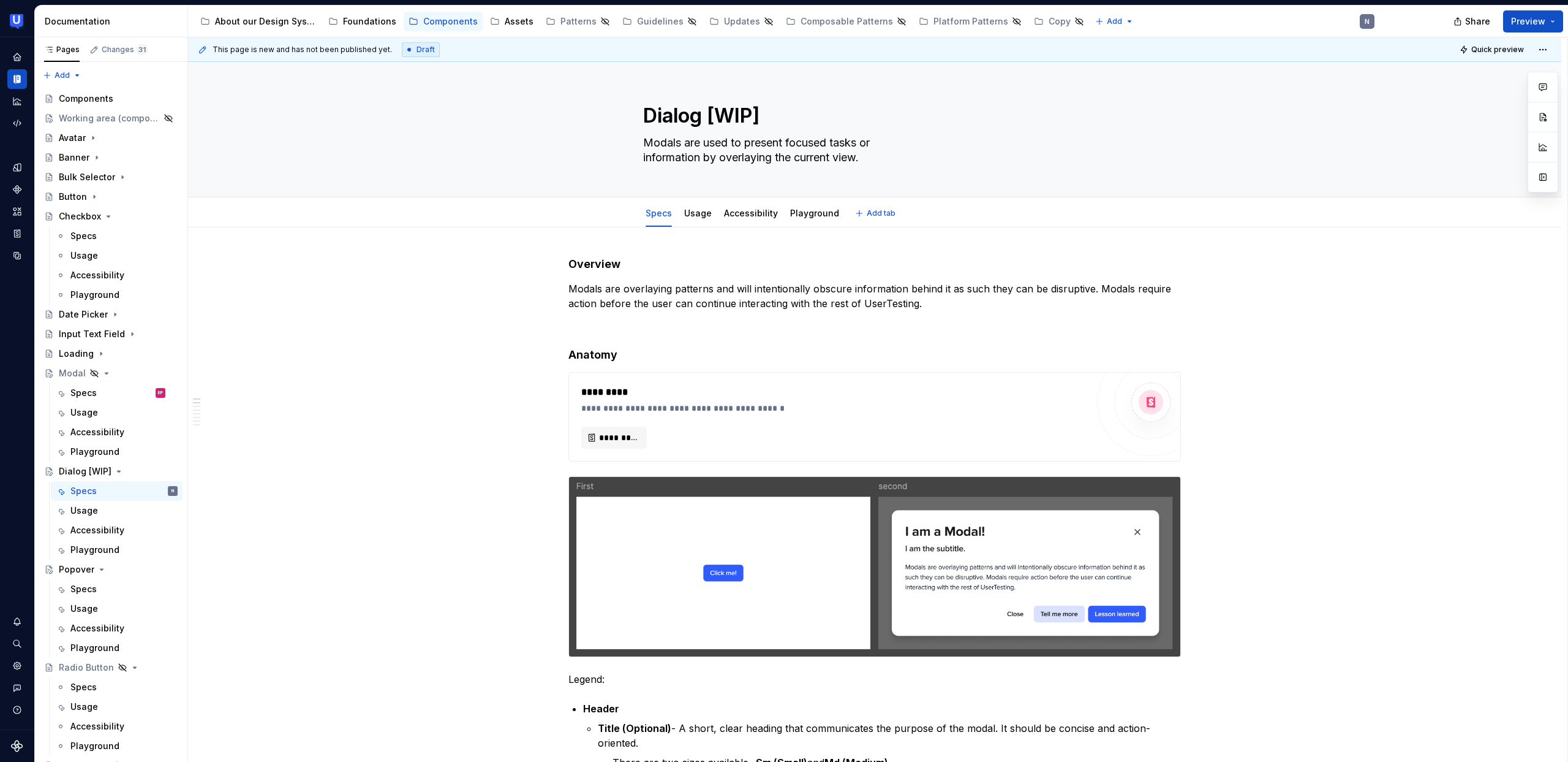
type textarea "*"
type textarea "Dialog [WIP]"
click at [78, 571] on div "Popover" at bounding box center [76, 569] width 35 height 13
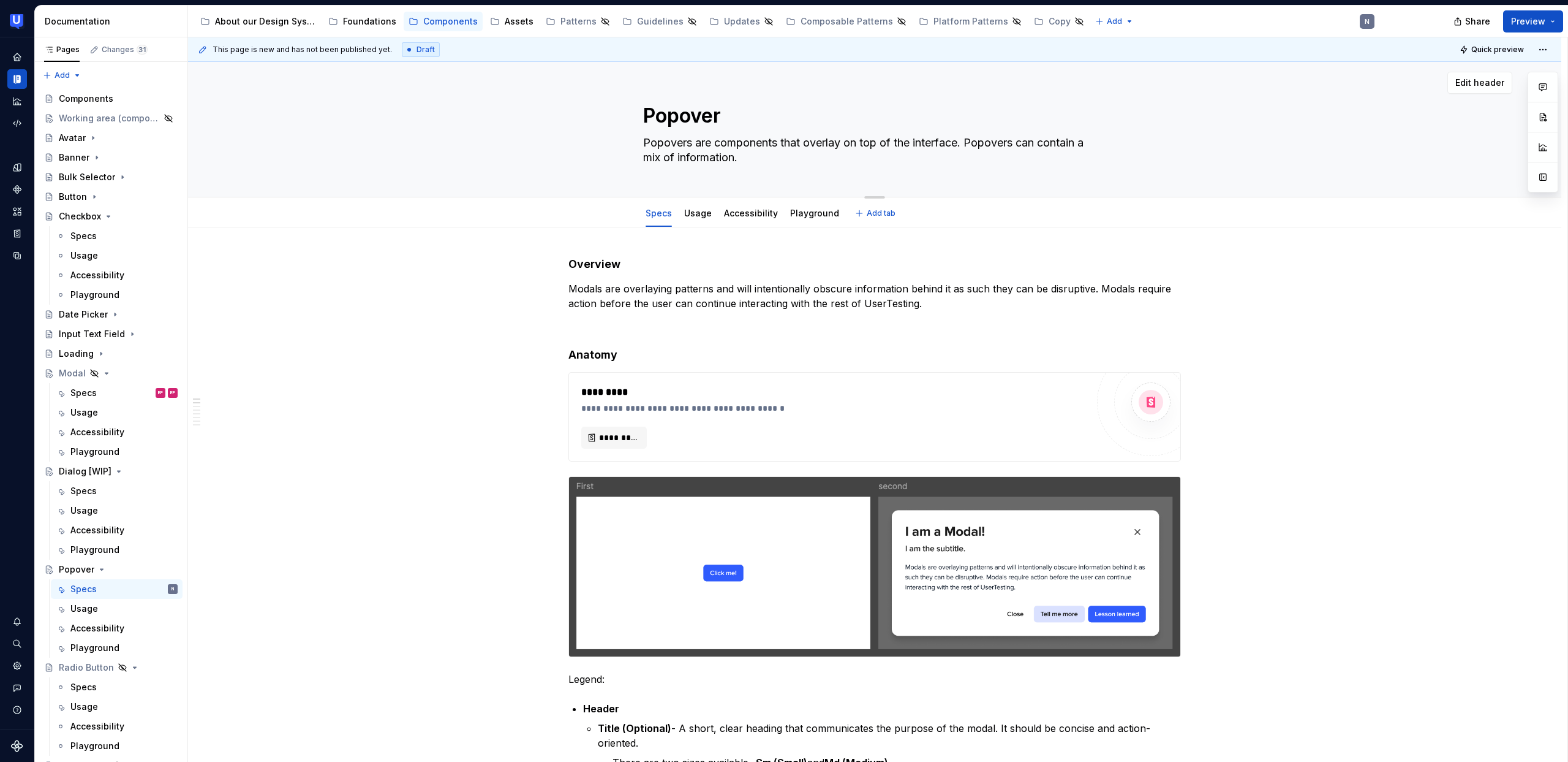
click at [722, 118] on textarea "Popover" at bounding box center [872, 116] width 463 height 30
type textarea "*"
type textarea "Popover"
paste textarea "[WIP]"
type textarea "*"
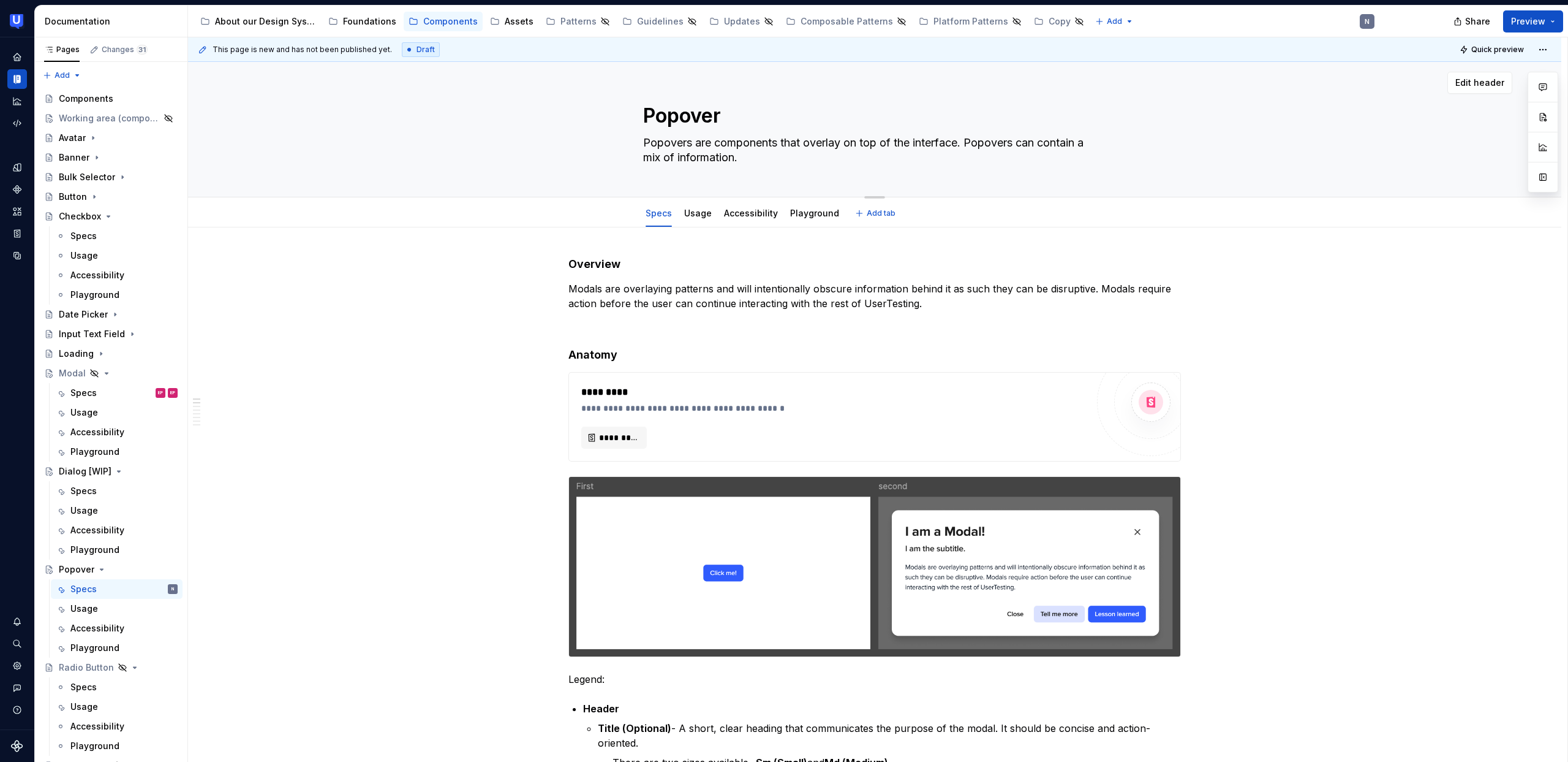
type textarea "Popover [WIP]"
type textarea "*"
type textarea "Popover [WIP]"
click at [91, 463] on div "Dialog [WIP]" at bounding box center [118, 471] width 119 height 17
click at [796, 151] on textarea "Modals are used to present focused tasks or information by overlaying the curre…" at bounding box center [872, 150] width 463 height 34
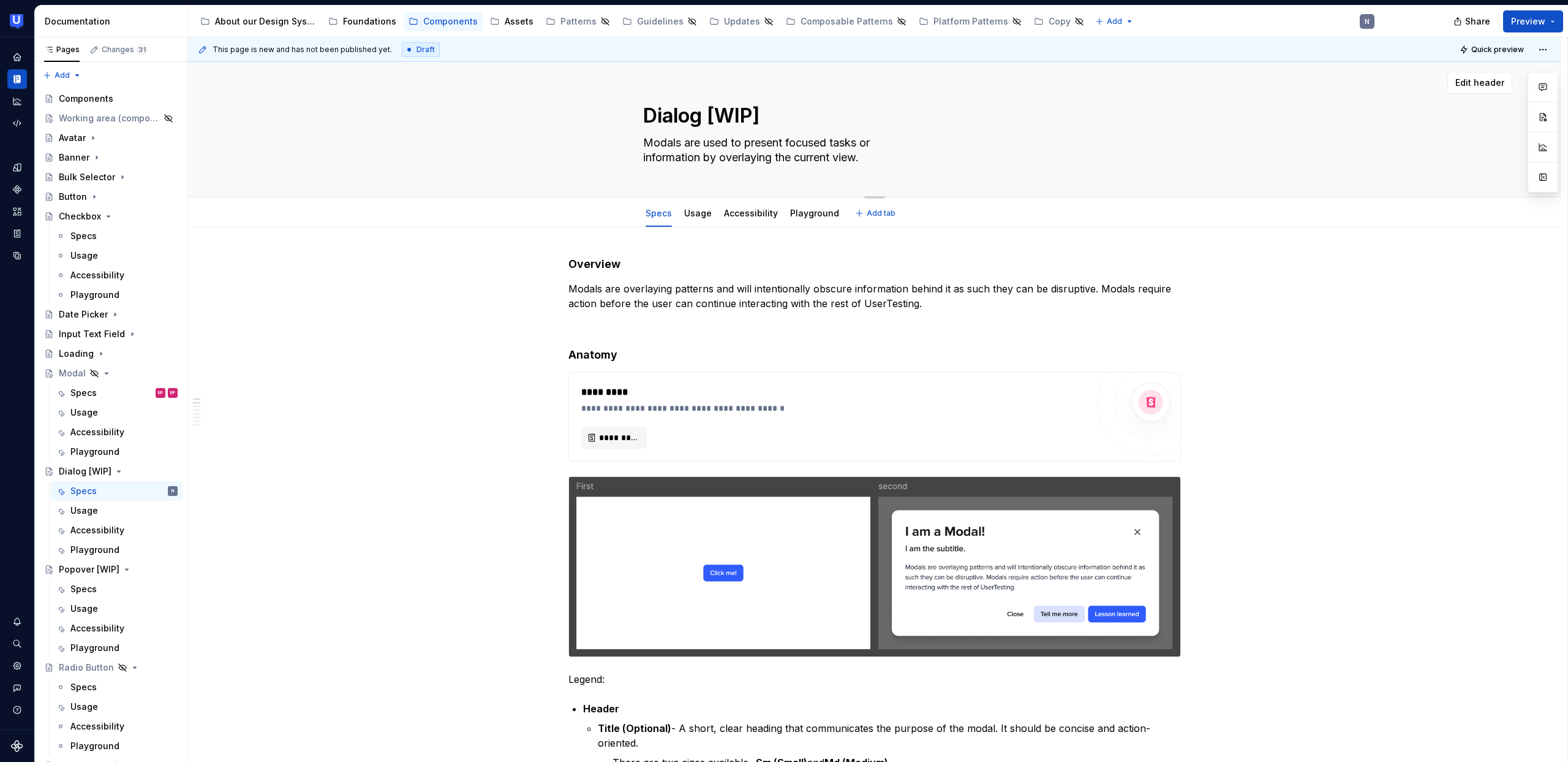
paste textarea "A dialog is a UI overlay that interrupts the main content to capture the user’s…"
type textarea "*"
type textarea "A dialog is a UI overlay that interrupts the main content to capture the user’s…"
type textarea "*"
type textarea "A dialog is a UI overlay that interrupts the main content to capture the user’s…"
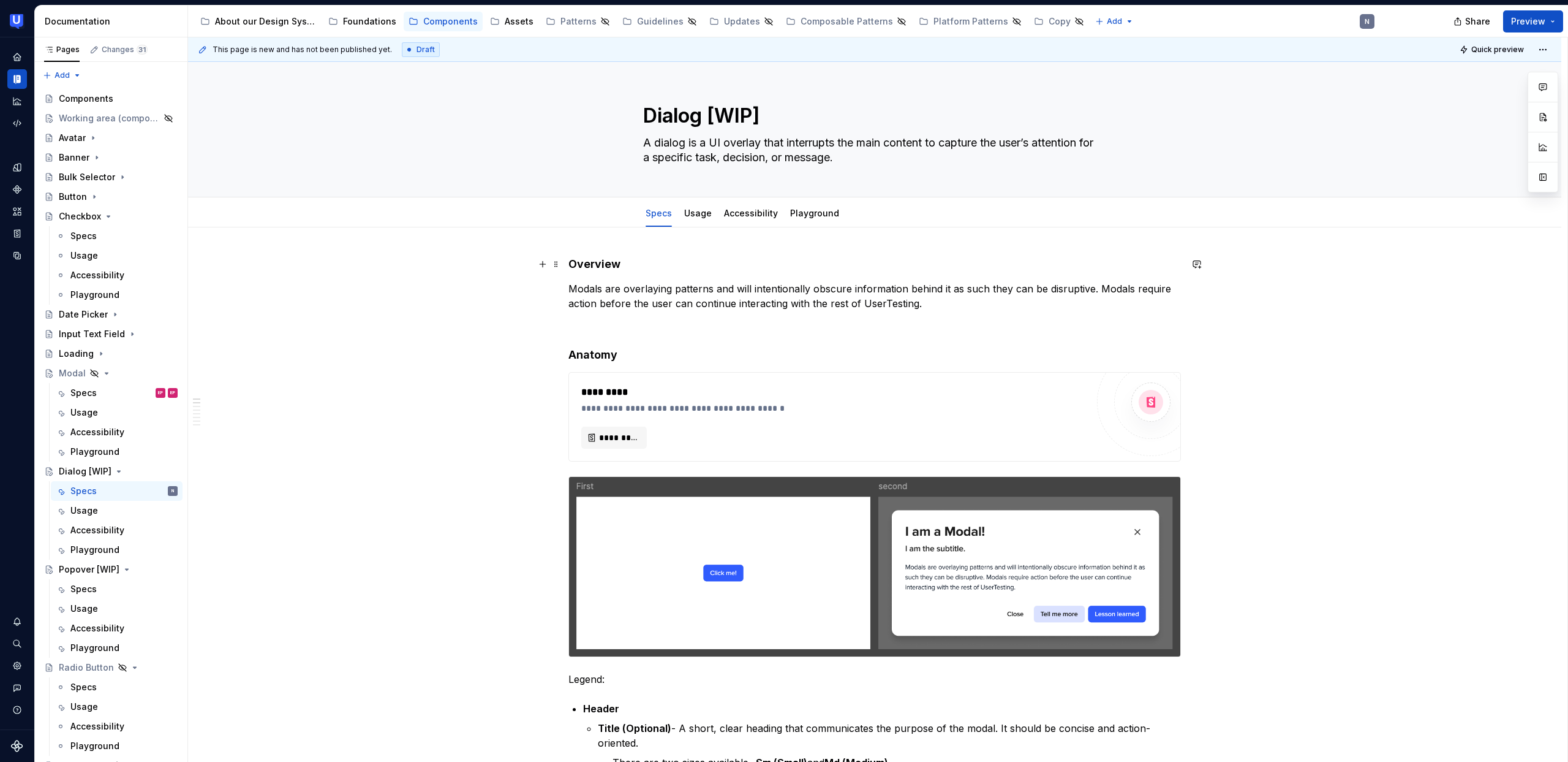
click at [1172, 269] on h4 "Overview" at bounding box center [875, 264] width 613 height 14
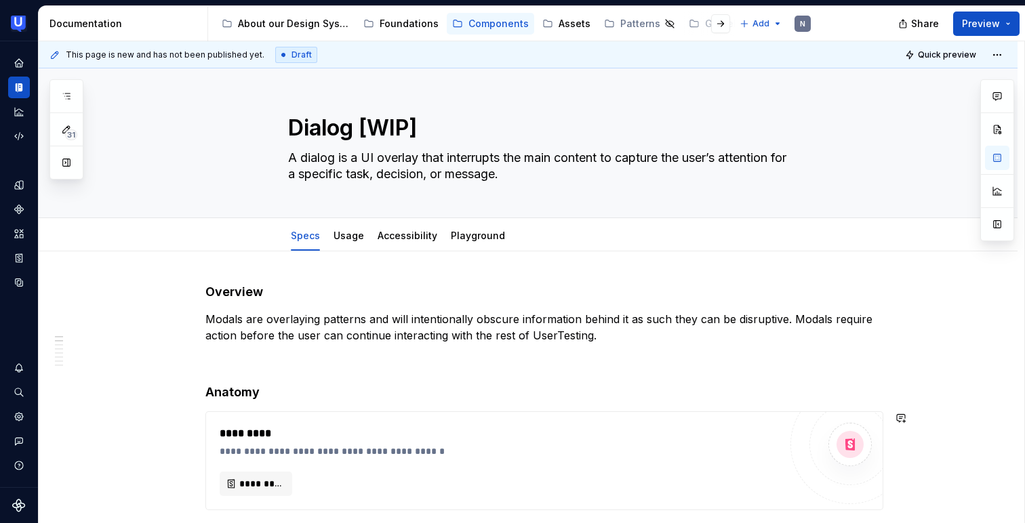
type textarea "*"
